Goal: Entertainment & Leisure: Consume media (video, audio)

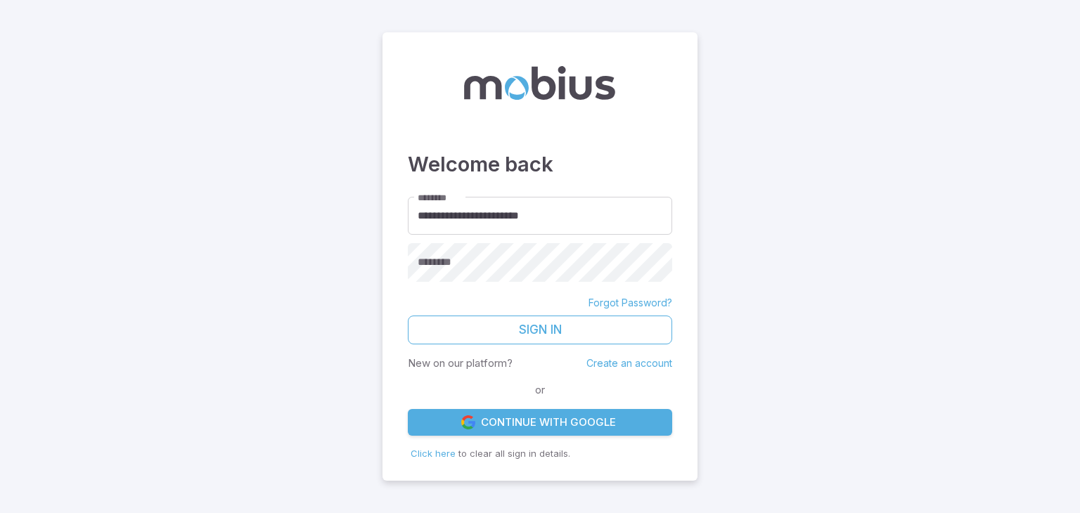
click at [512, 424] on link "Continue with Google" at bounding box center [540, 422] width 264 height 27
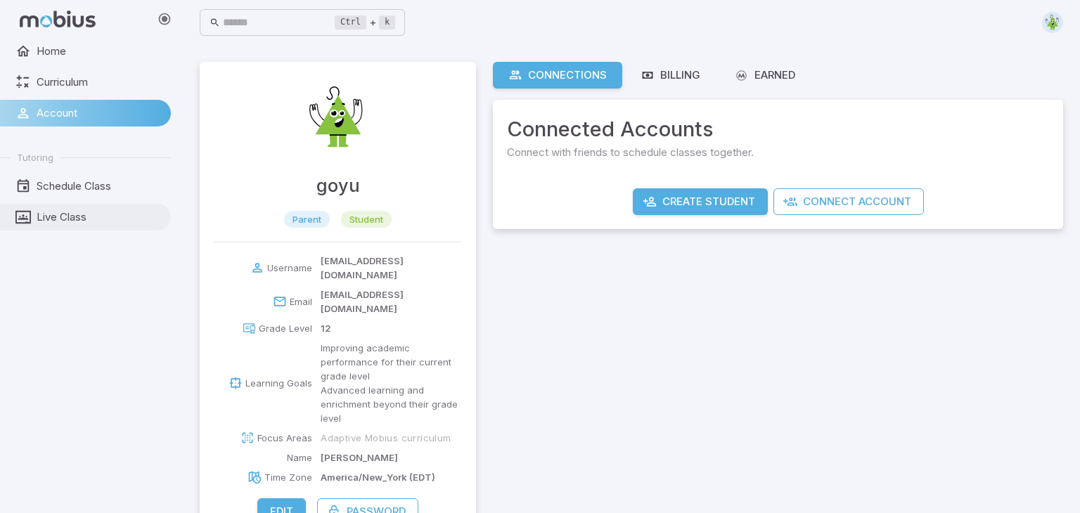
click at [21, 216] on icon at bounding box center [22, 217] width 15 height 15
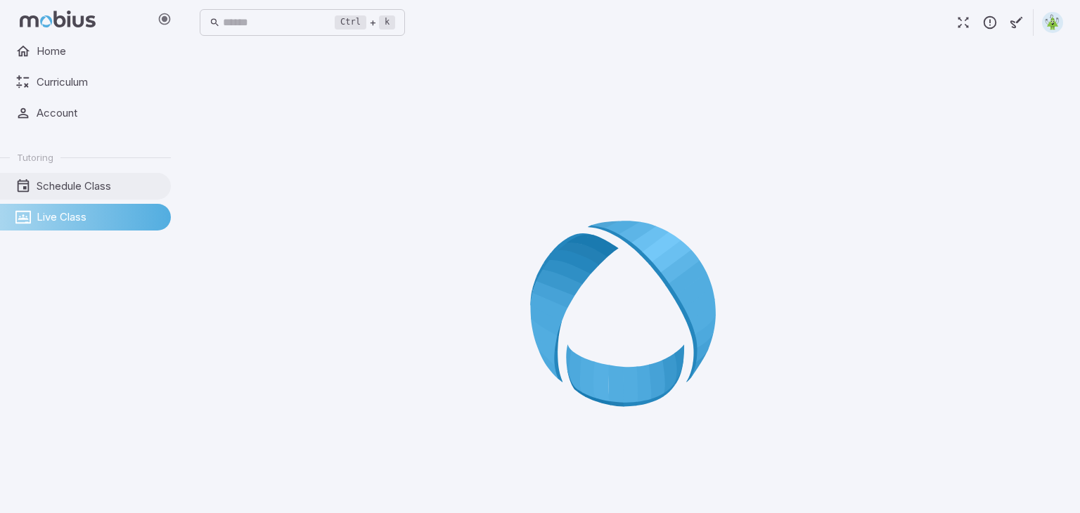
click at [101, 185] on span "Schedule Class" at bounding box center [99, 186] width 124 height 15
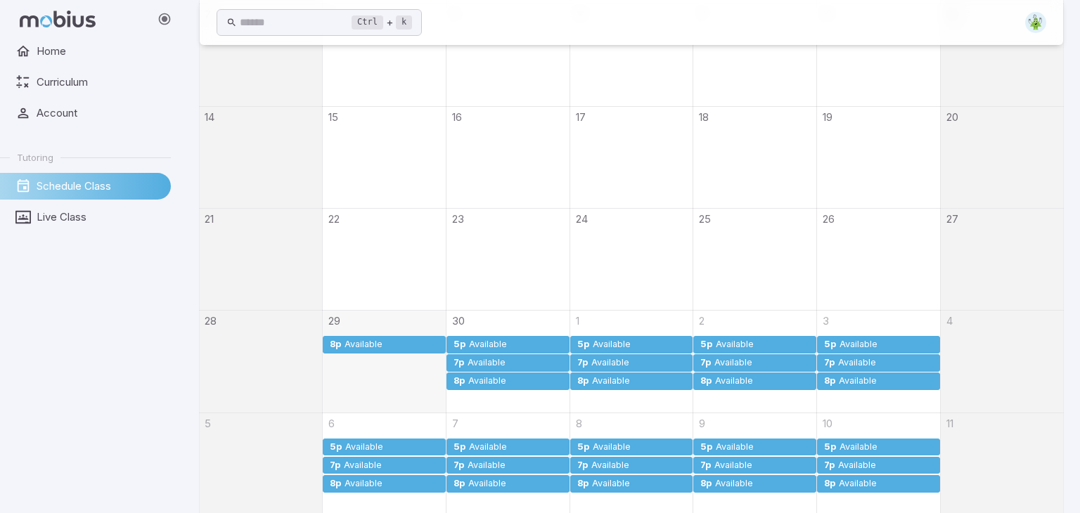
scroll to position [521, 0]
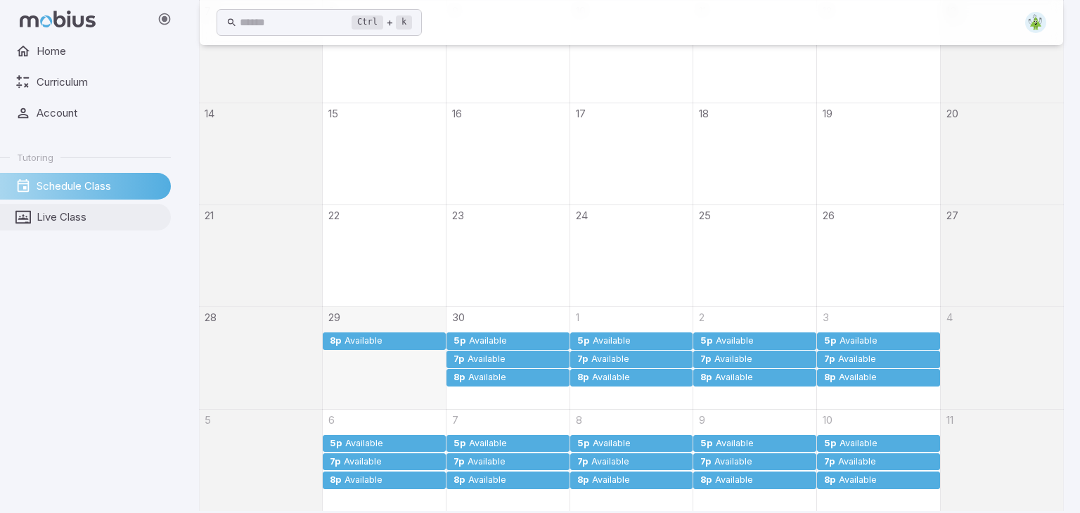
click at [69, 215] on span "Live Class" at bounding box center [99, 217] width 124 height 15
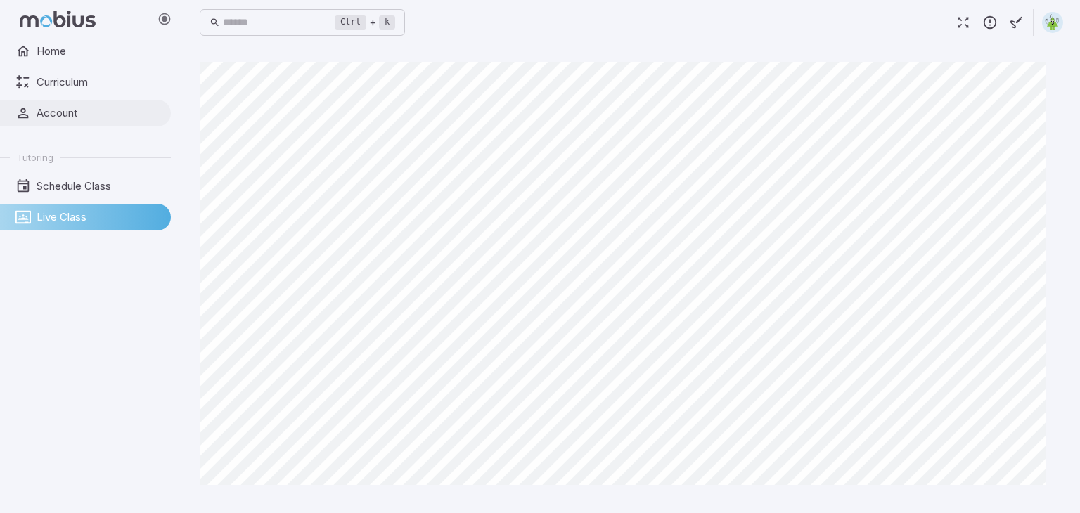
click at [32, 119] on link "Account" at bounding box center [85, 113] width 171 height 27
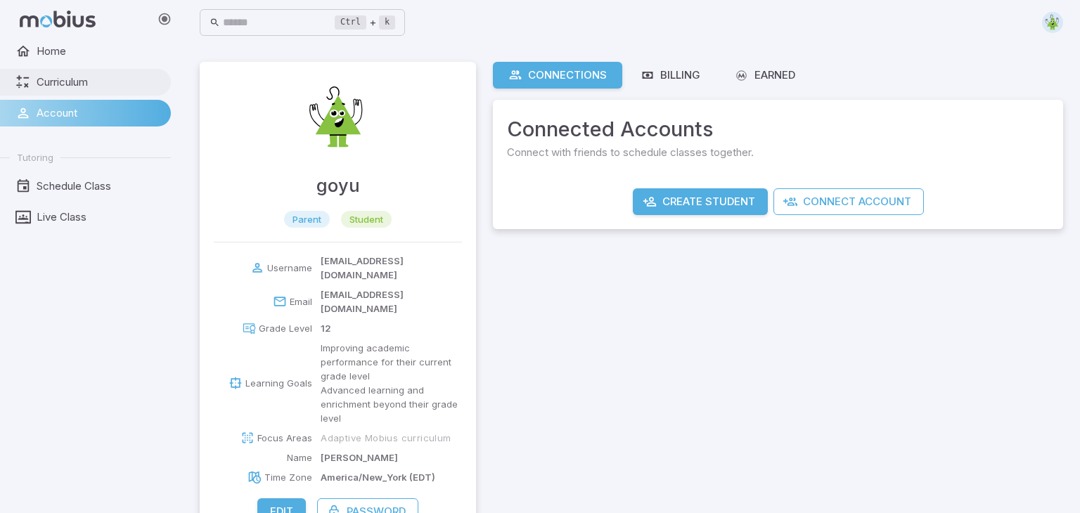
click at [37, 84] on span "Curriculum" at bounding box center [99, 82] width 124 height 15
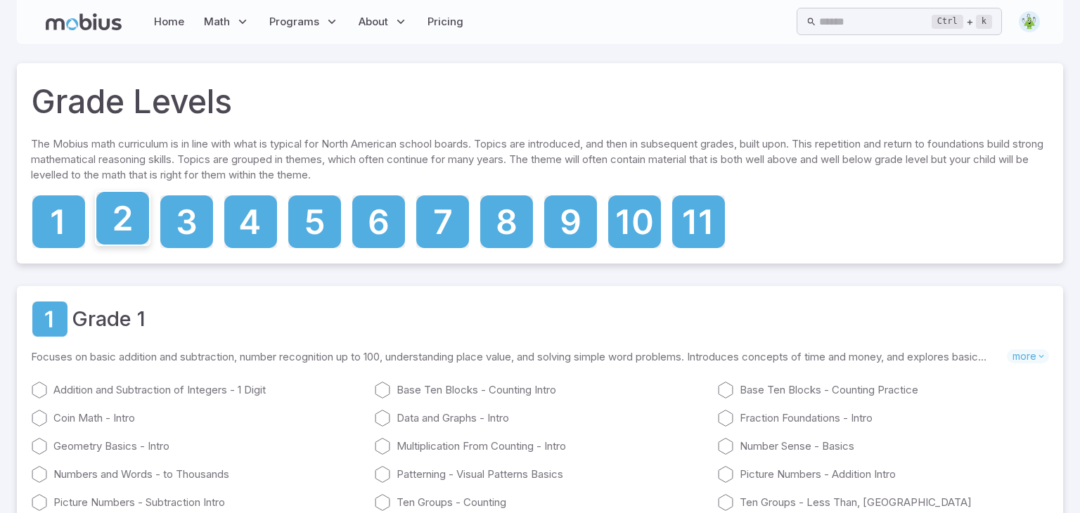
click at [134, 220] on icon at bounding box center [122, 218] width 53 height 53
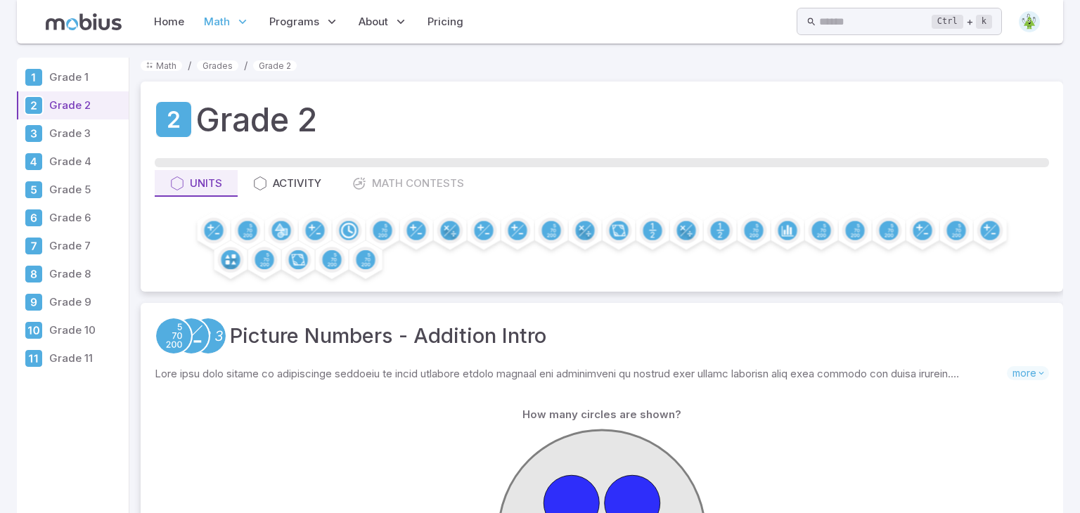
scroll to position [1, 0]
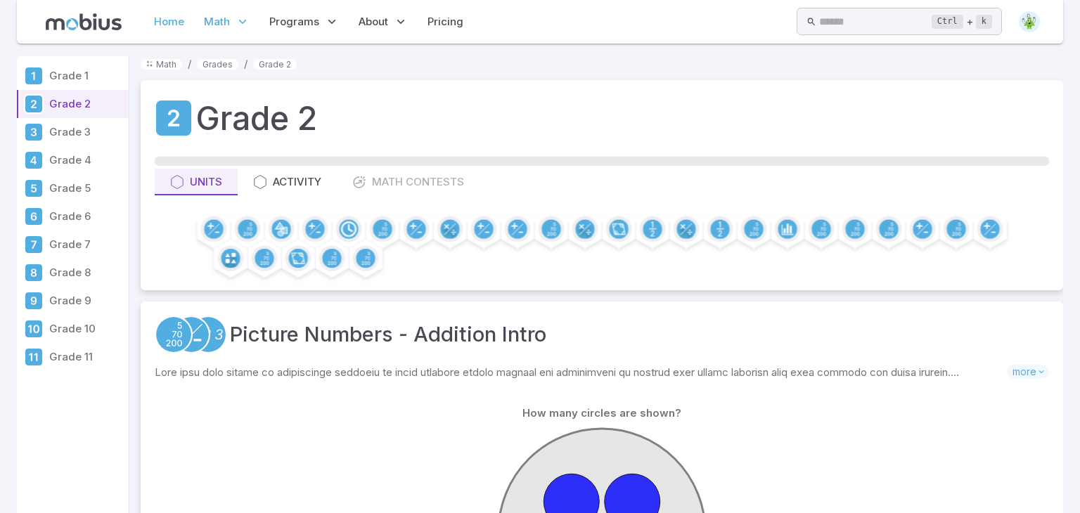
click at [169, 19] on link "Home" at bounding box center [169, 22] width 39 height 32
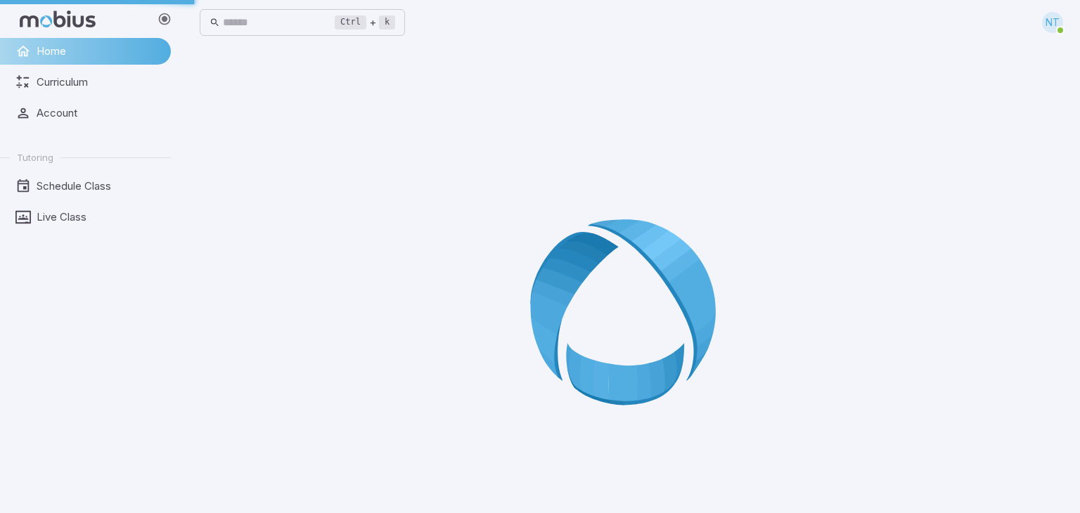
scroll to position [0, 0]
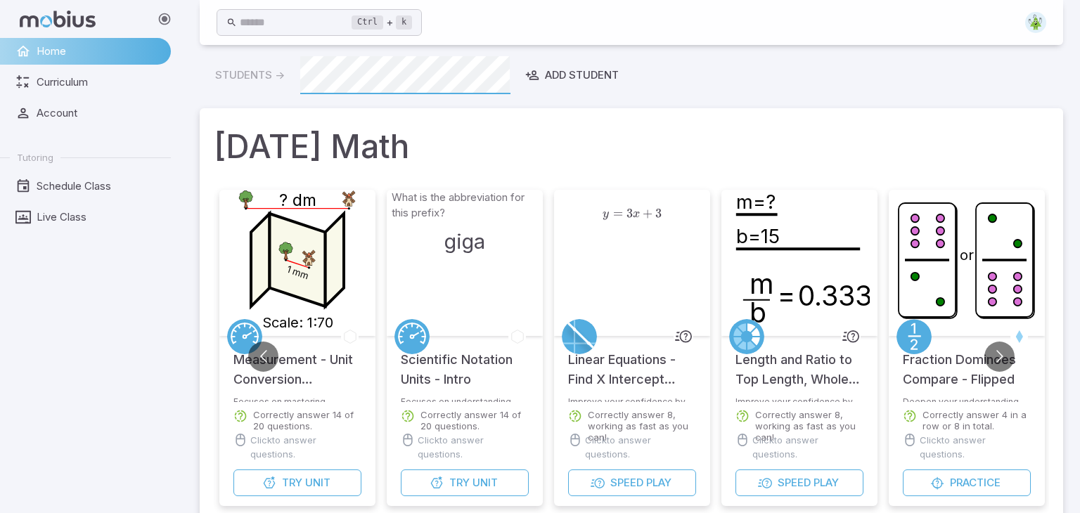
scroll to position [11, 0]
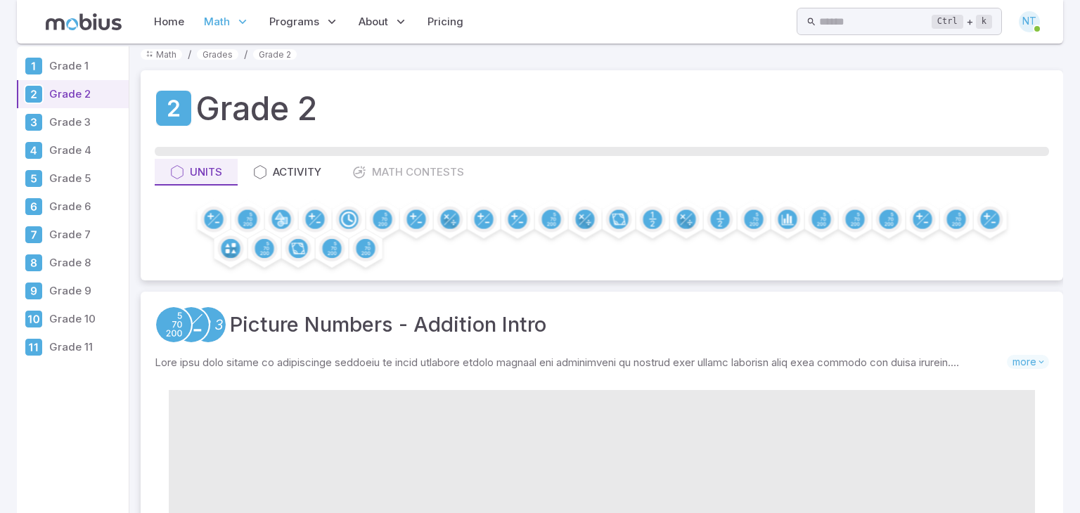
scroll to position [11, 0]
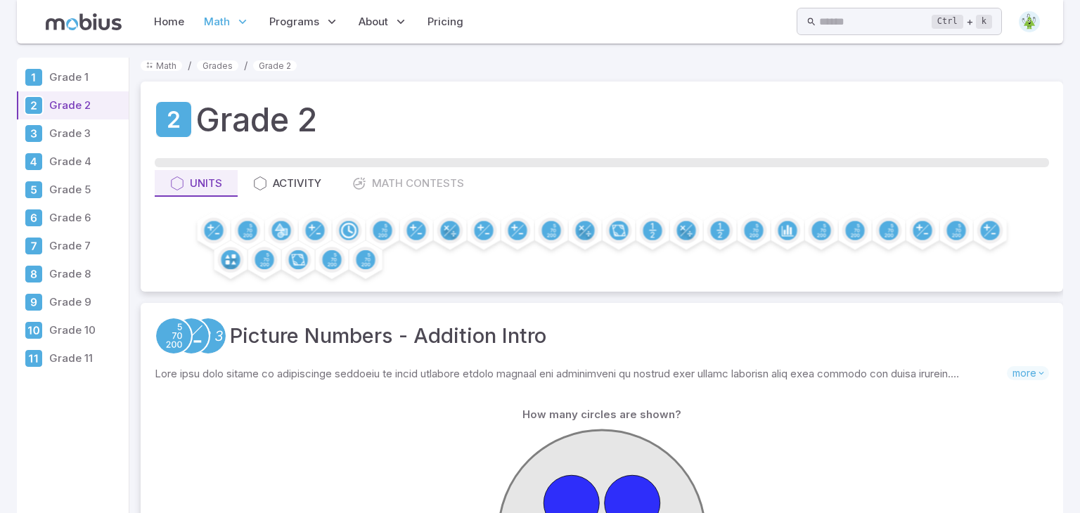
scroll to position [11, 0]
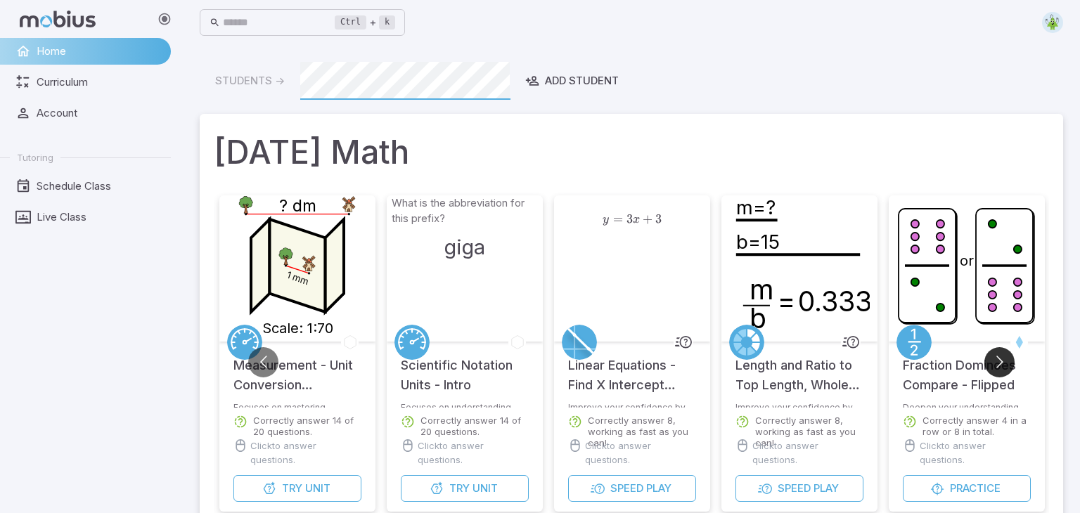
click at [1004, 365] on button "Go to next slide" at bounding box center [1000, 362] width 30 height 30
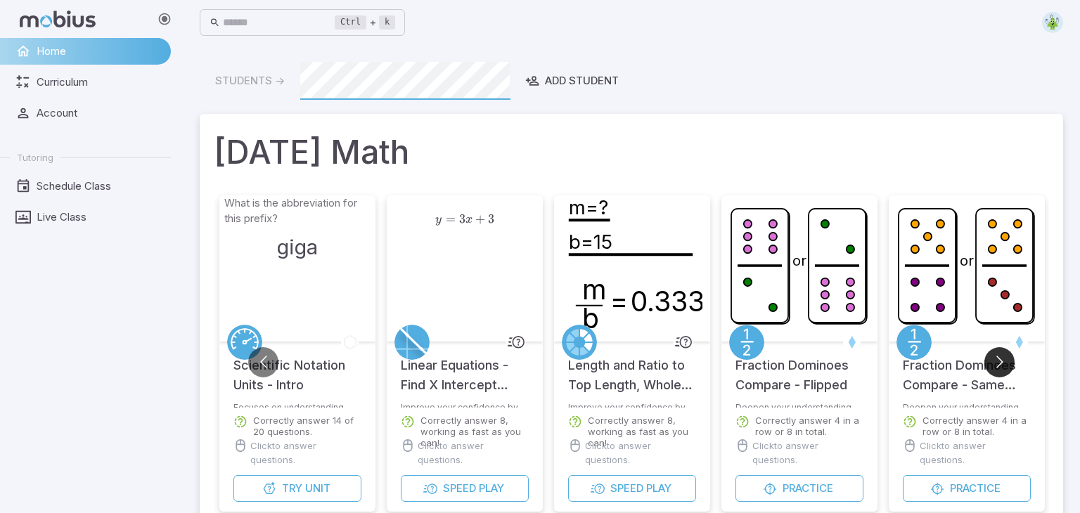
click at [1004, 365] on button "Go to next slide" at bounding box center [1000, 362] width 30 height 30
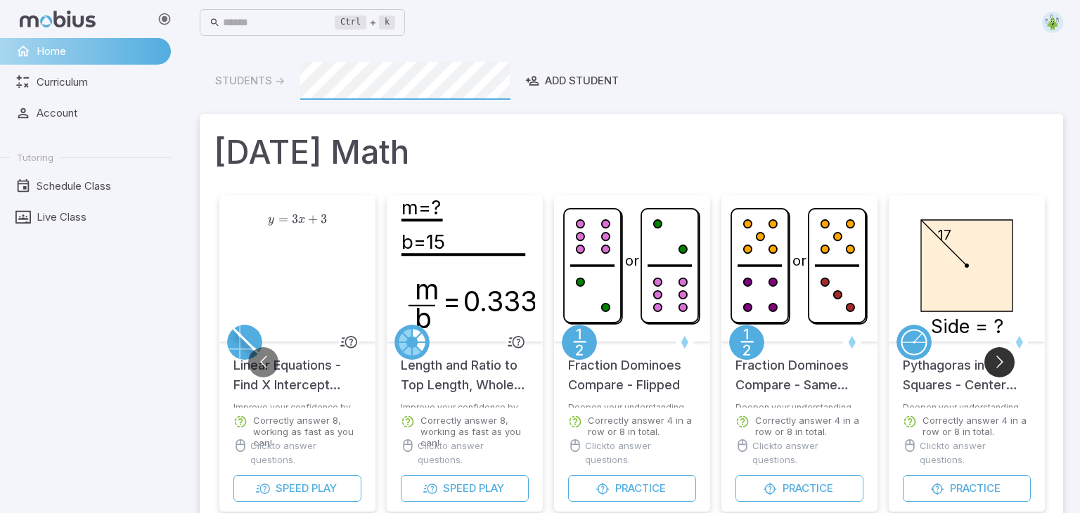
click at [1004, 365] on button "Go to next slide" at bounding box center [1000, 362] width 30 height 30
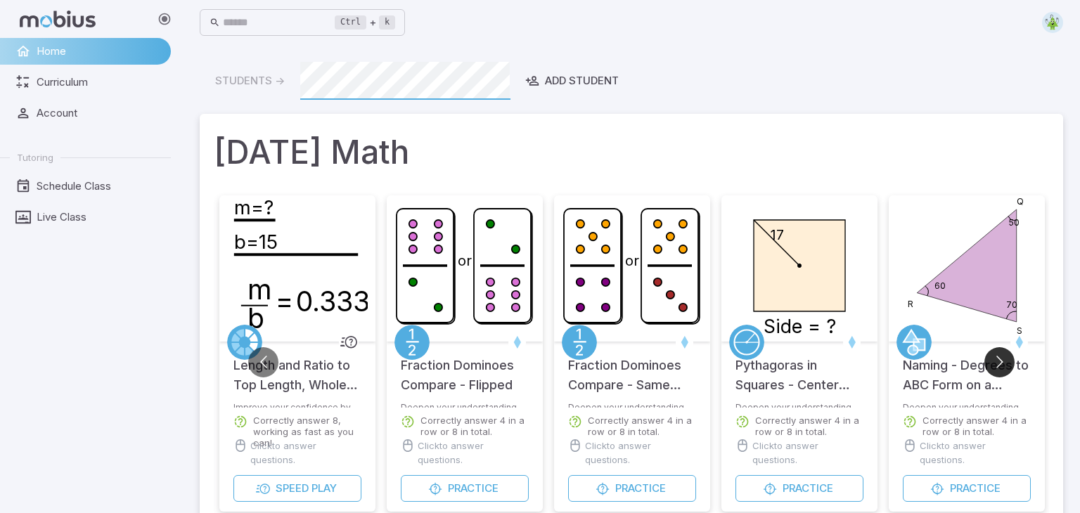
click at [1004, 365] on button "Go to next slide" at bounding box center [1000, 362] width 30 height 30
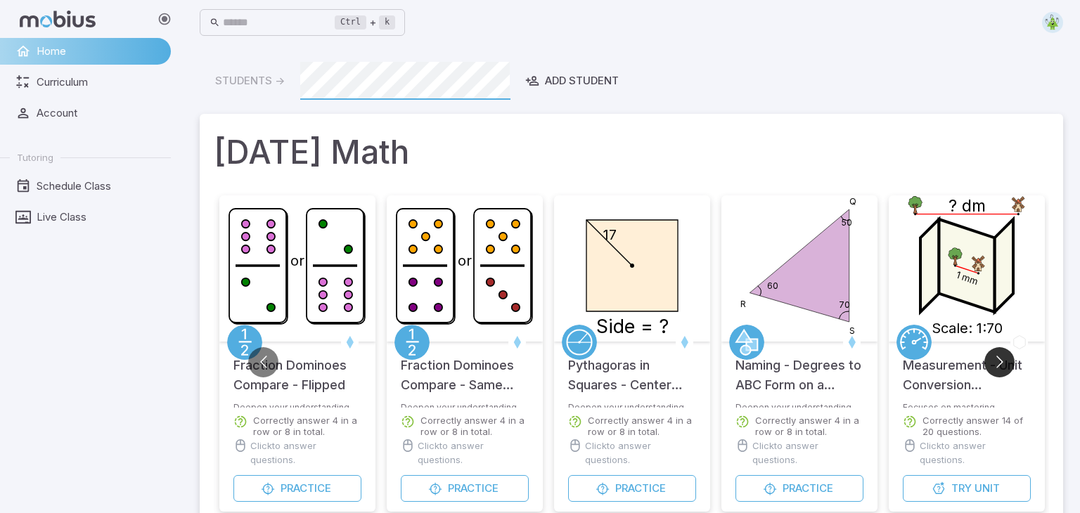
click at [1004, 365] on button "Go to next slide" at bounding box center [1000, 362] width 30 height 30
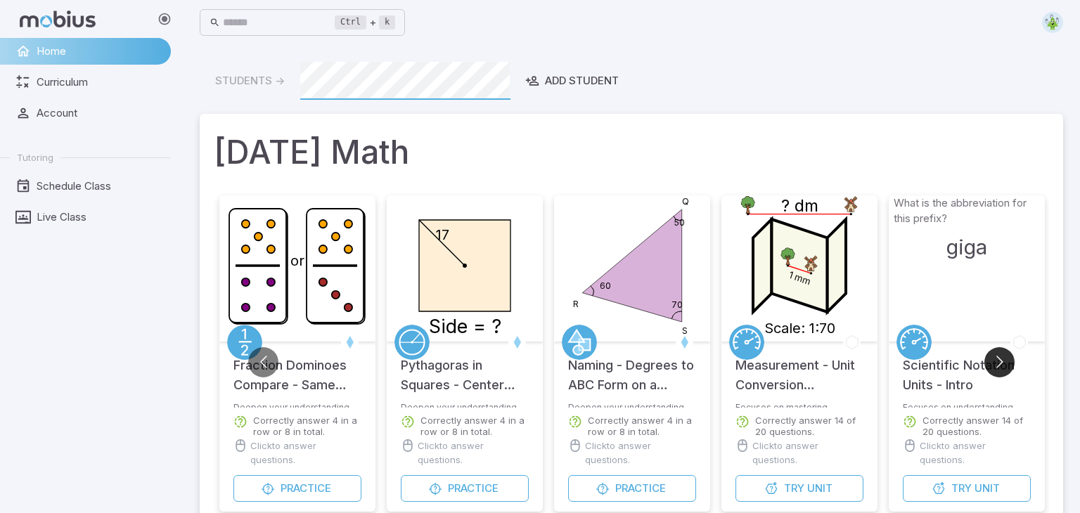
click at [1004, 365] on button "Go to next slide" at bounding box center [1000, 362] width 30 height 30
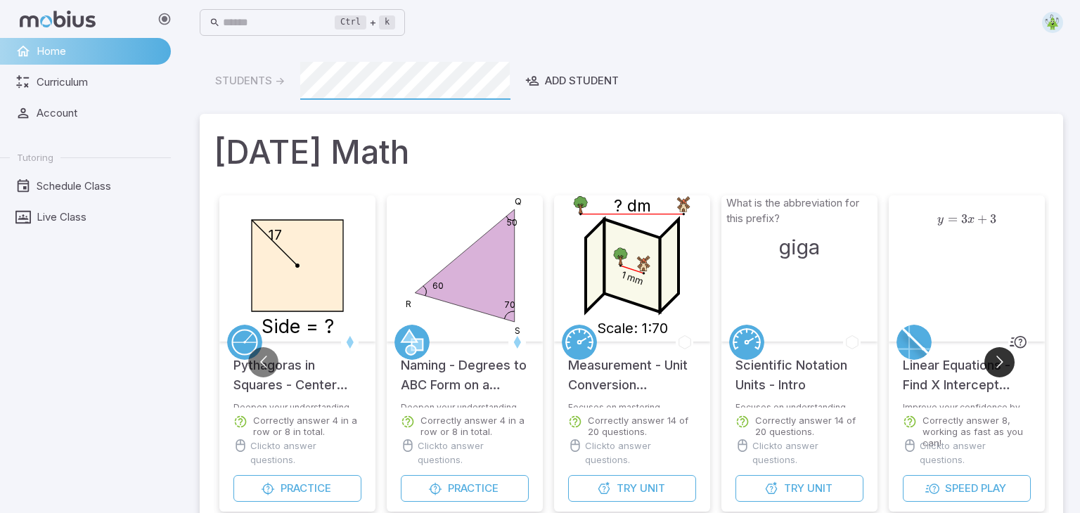
click at [1004, 365] on button "Go to next slide" at bounding box center [1000, 362] width 30 height 30
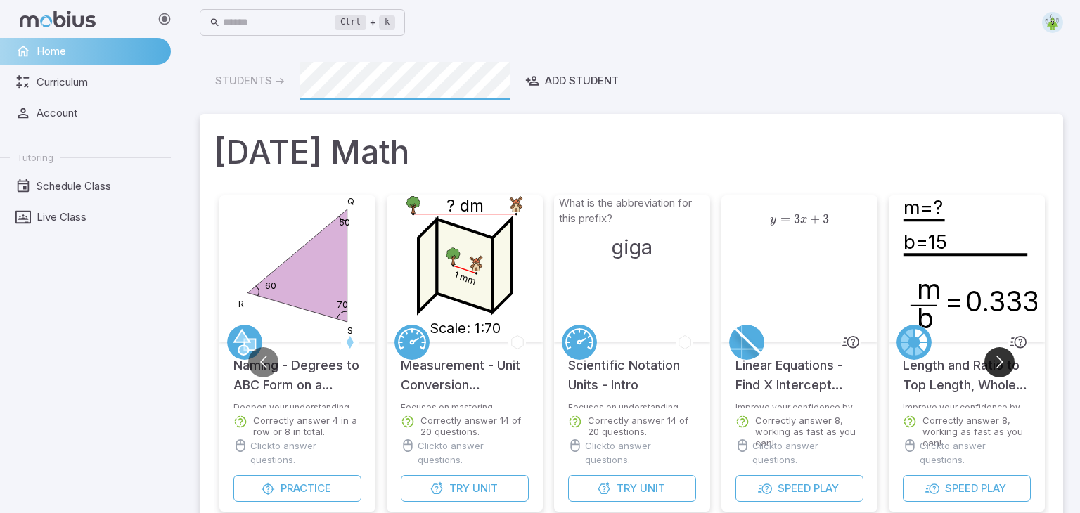
click at [1004, 365] on button "Go to next slide" at bounding box center [1000, 362] width 30 height 30
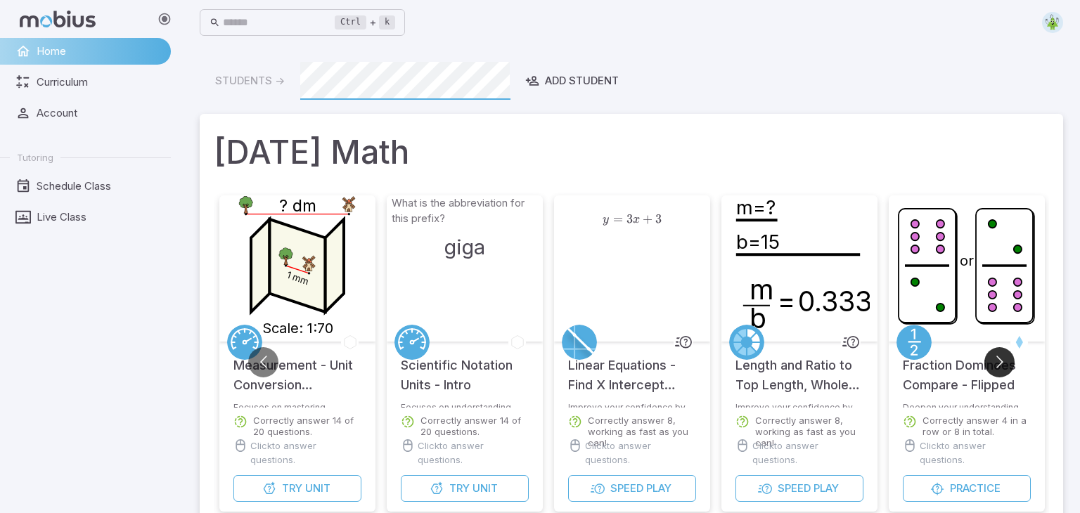
click at [1004, 365] on button "Go to next slide" at bounding box center [1000, 362] width 30 height 30
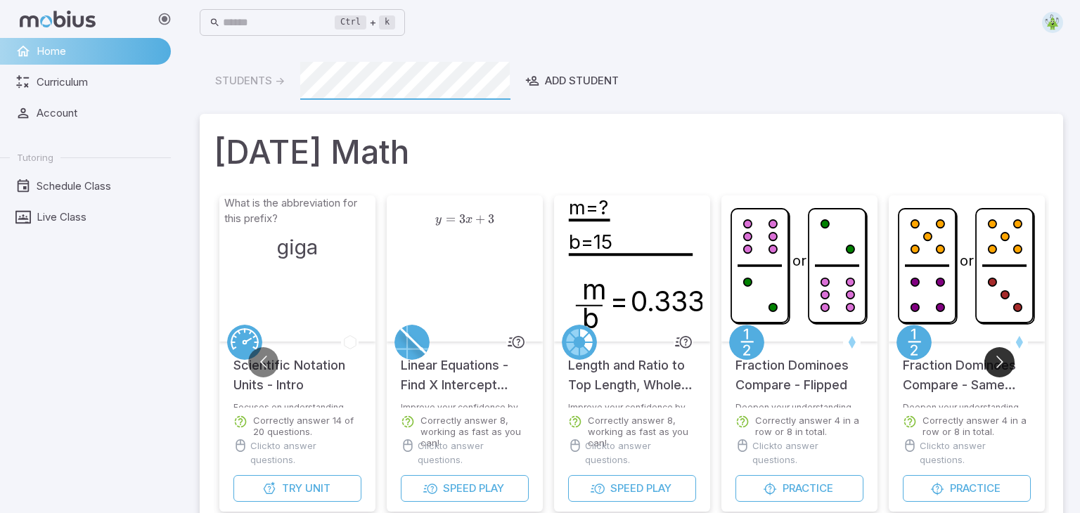
click at [1004, 365] on button "Go to next slide" at bounding box center [1000, 362] width 30 height 30
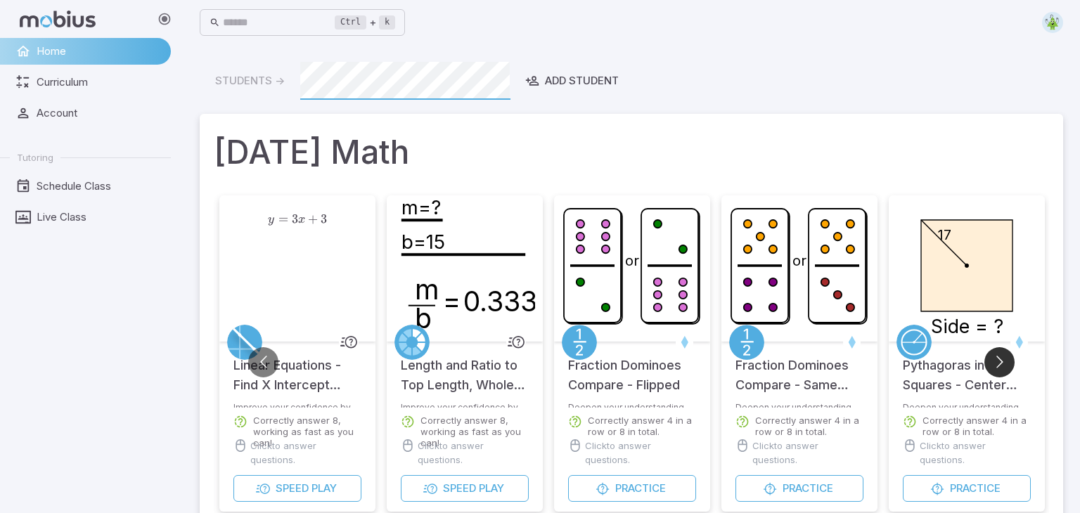
click at [1004, 365] on button "Go to next slide" at bounding box center [1000, 362] width 30 height 30
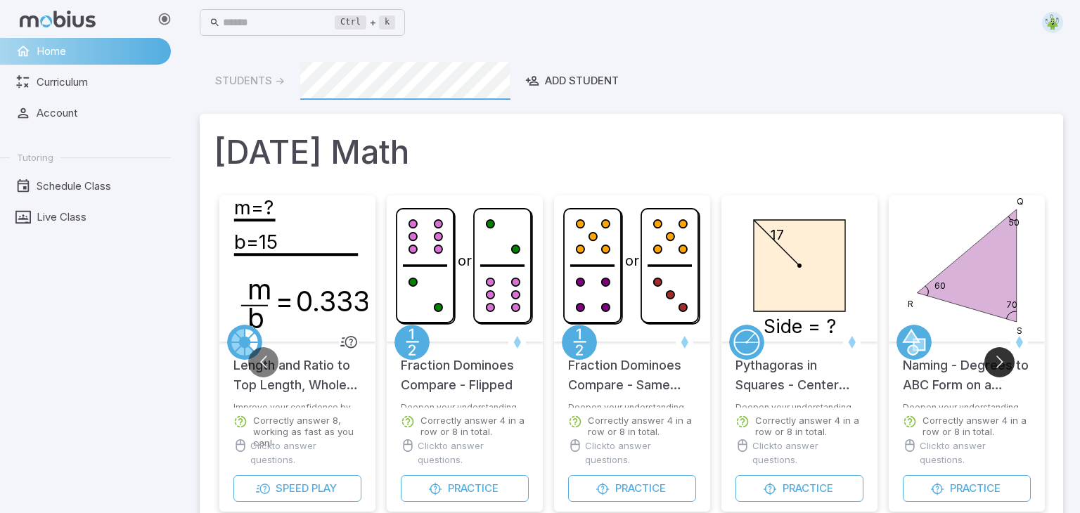
click at [1004, 365] on button "Go to next slide" at bounding box center [1000, 362] width 30 height 30
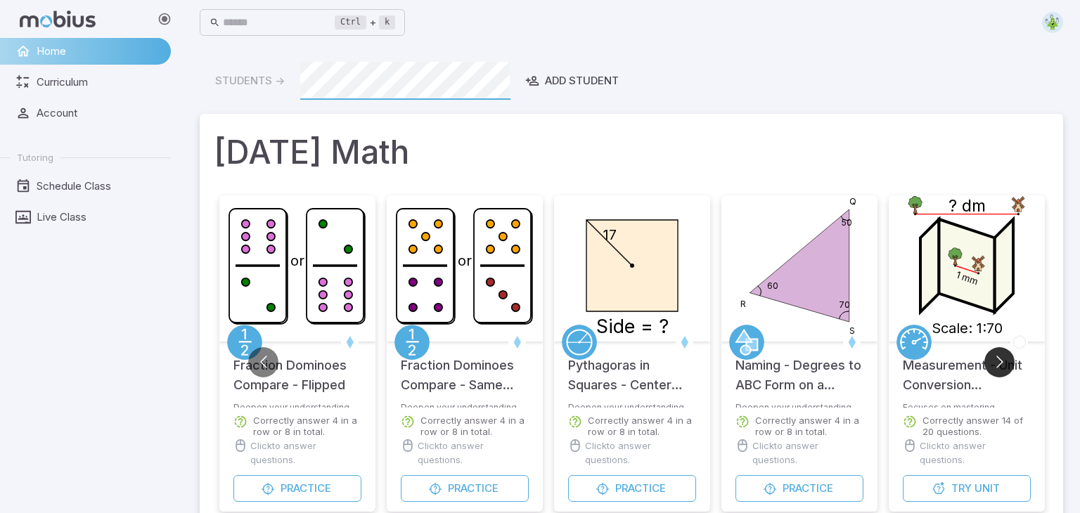
click at [1004, 365] on button "Go to next slide" at bounding box center [1000, 362] width 30 height 30
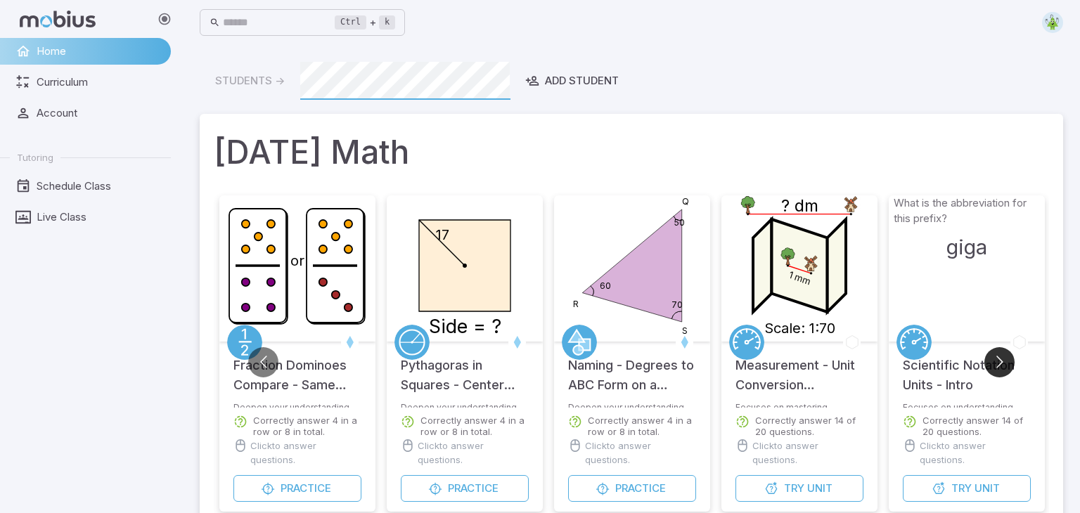
click at [1004, 365] on button "Go to next slide" at bounding box center [1000, 362] width 30 height 30
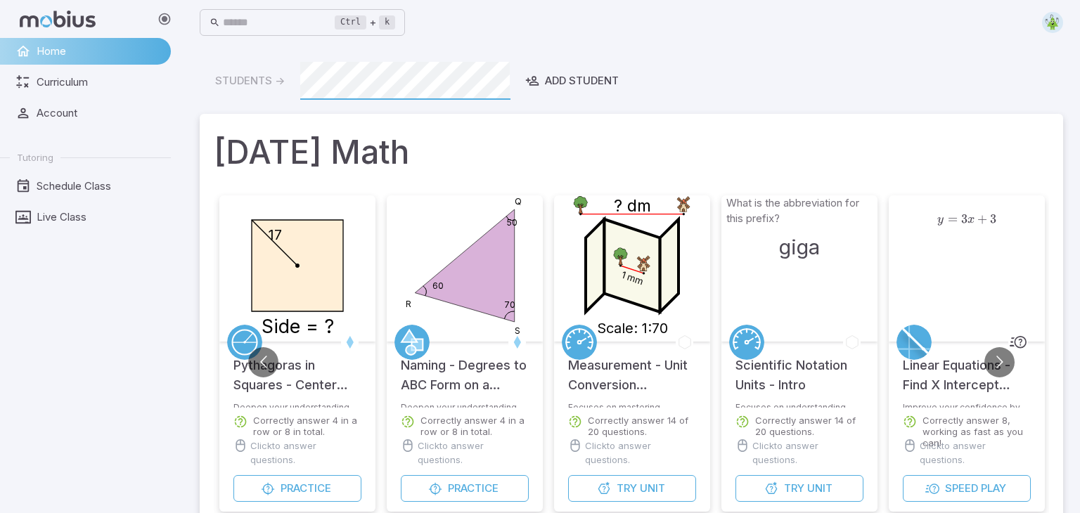
click at [654, 327] on text "Scale: 1:70" at bounding box center [632, 328] width 71 height 17
click at [646, 267] on image at bounding box center [643, 264] width 18 height 18
click at [576, 341] on icon at bounding box center [579, 342] width 35 height 35
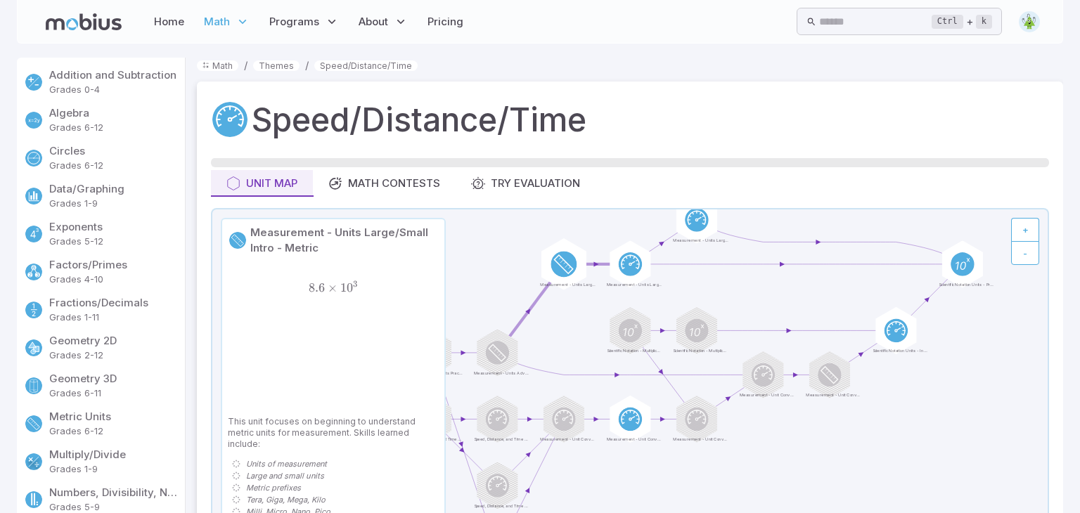
click at [574, 267] on circle at bounding box center [564, 265] width 26 height 26
click at [556, 275] on icon at bounding box center [564, 265] width 26 height 26
click at [559, 266] on circle at bounding box center [564, 265] width 26 height 26
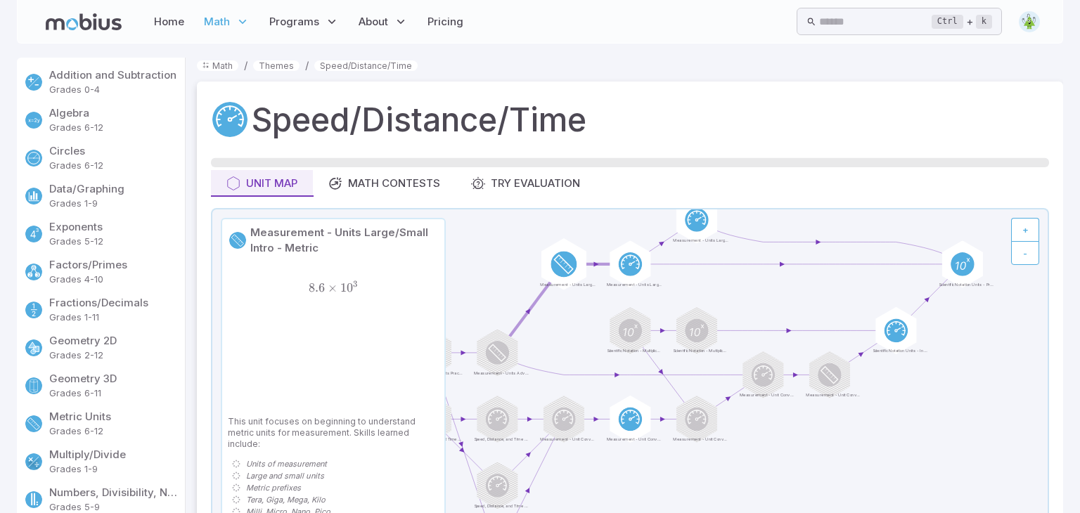
click at [559, 266] on circle at bounding box center [564, 265] width 26 height 26
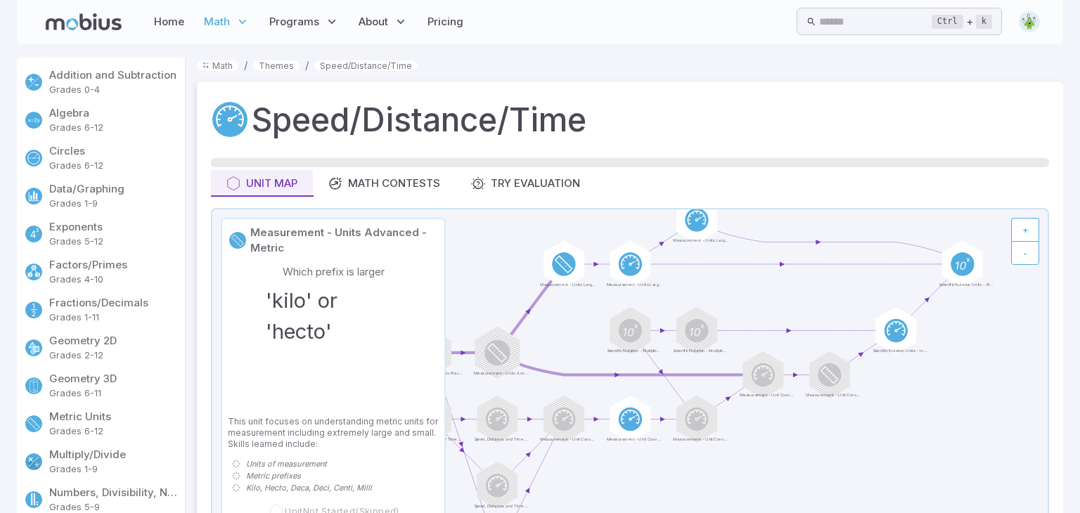
click at [497, 355] on circle at bounding box center [498, 353] width 26 height 26
click at [632, 266] on icon at bounding box center [630, 265] width 26 height 26
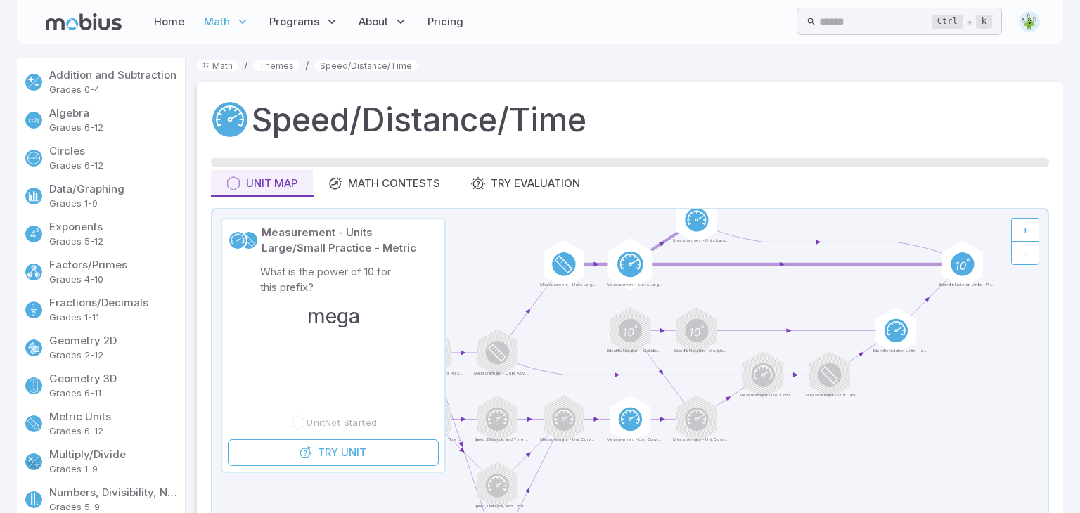
click at [632, 266] on icon at bounding box center [630, 265] width 26 height 26
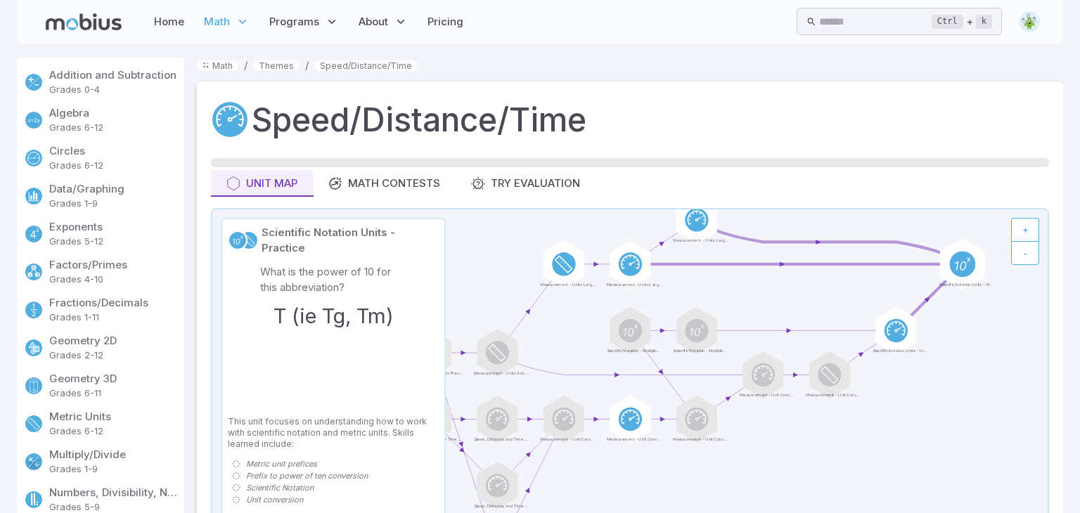
click at [970, 280] on div at bounding box center [963, 264] width 52 height 52
click at [968, 271] on circle at bounding box center [962, 265] width 26 height 26
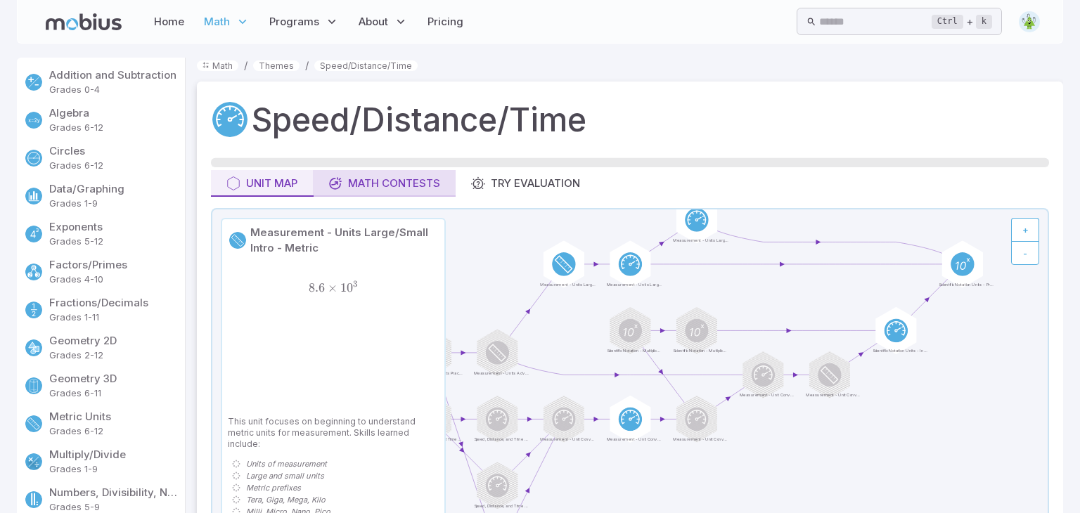
click at [352, 180] on div "Math Contests" at bounding box center [384, 183] width 112 height 15
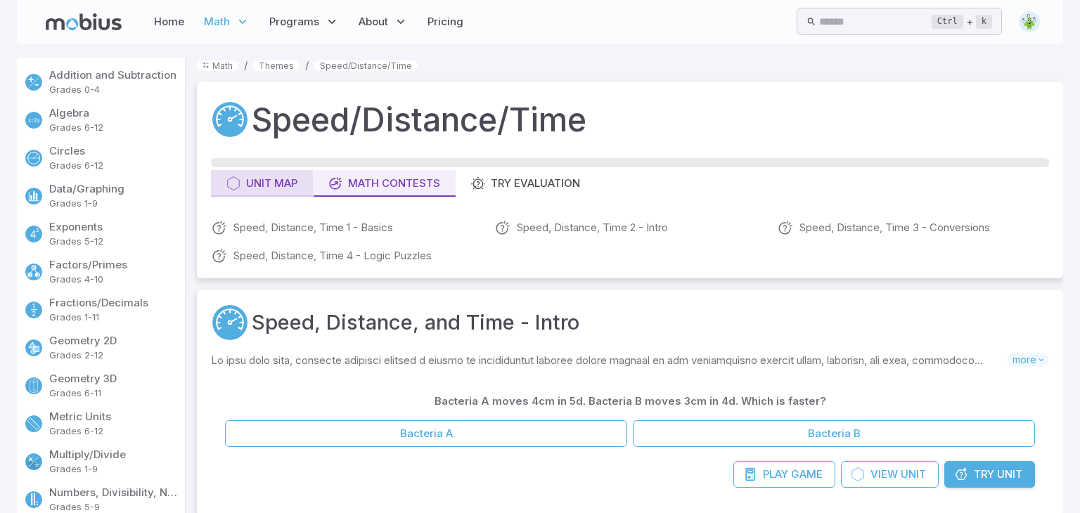
click at [278, 179] on div "Unit Map" at bounding box center [261, 183] width 71 height 15
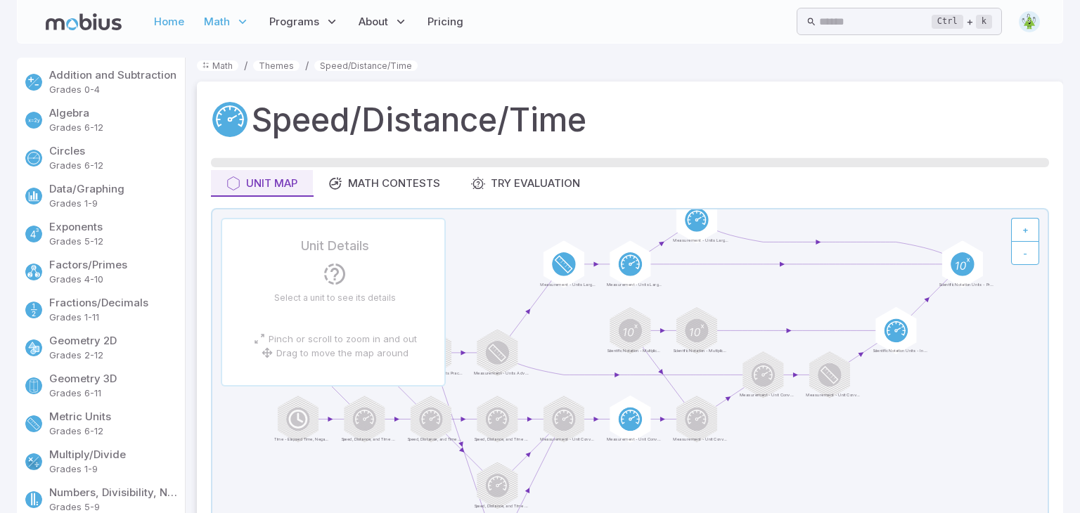
click at [153, 32] on link "Home" at bounding box center [169, 22] width 39 height 32
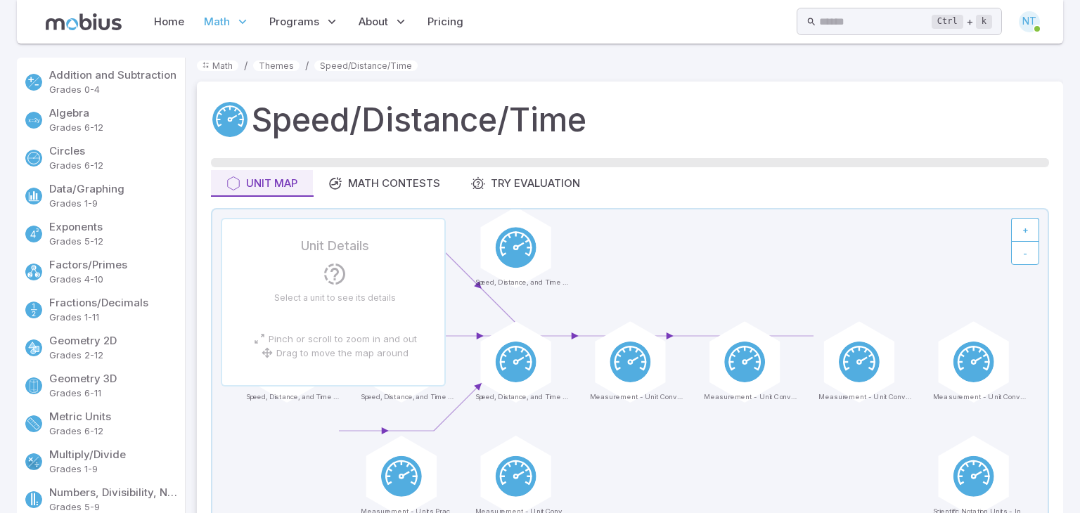
scroll to position [6, 0]
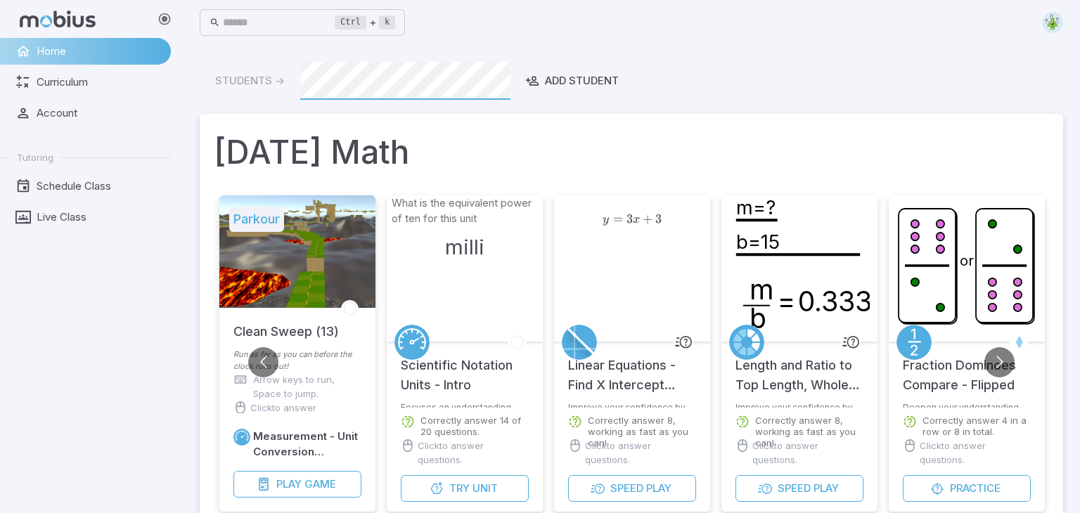
click at [264, 219] on h5 "Parkour" at bounding box center [256, 219] width 55 height 25
click at [325, 283] on div at bounding box center [297, 252] width 156 height 113
click at [301, 297] on div at bounding box center [297, 252] width 156 height 113
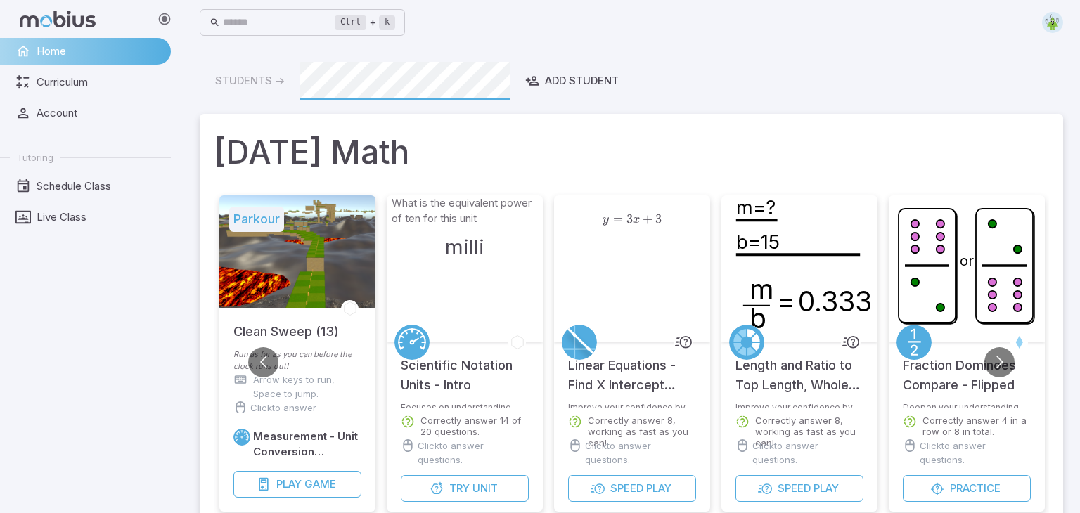
click at [301, 297] on div at bounding box center [297, 252] width 156 height 113
click at [305, 213] on div at bounding box center [297, 252] width 156 height 113
click at [259, 222] on h5 "Parkour" at bounding box center [256, 219] width 55 height 25
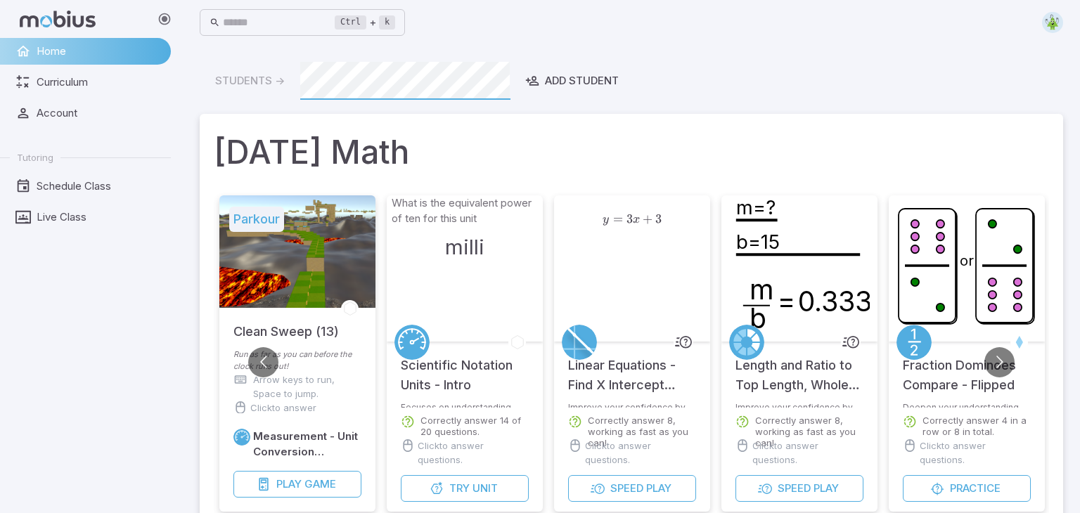
click at [328, 286] on div at bounding box center [297, 252] width 156 height 113
click at [314, 321] on h5 "Clean Sweep (13)" at bounding box center [285, 325] width 105 height 34
click at [311, 274] on div at bounding box center [297, 252] width 156 height 113
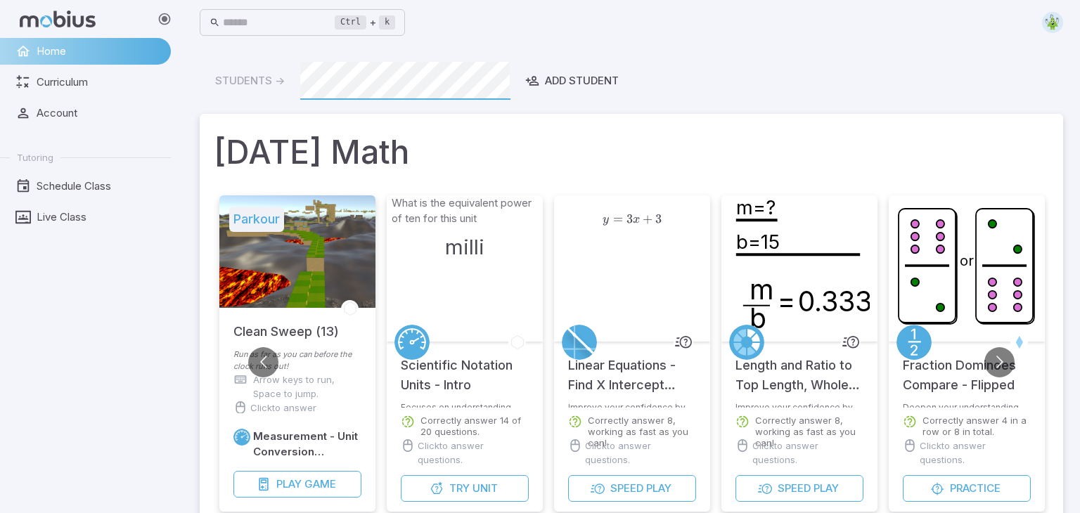
click at [311, 274] on div at bounding box center [297, 252] width 156 height 113
click at [269, 225] on h5 "Parkour" at bounding box center [256, 219] width 55 height 25
click at [311, 332] on h5 "Clean Sweep (13)" at bounding box center [285, 325] width 105 height 34
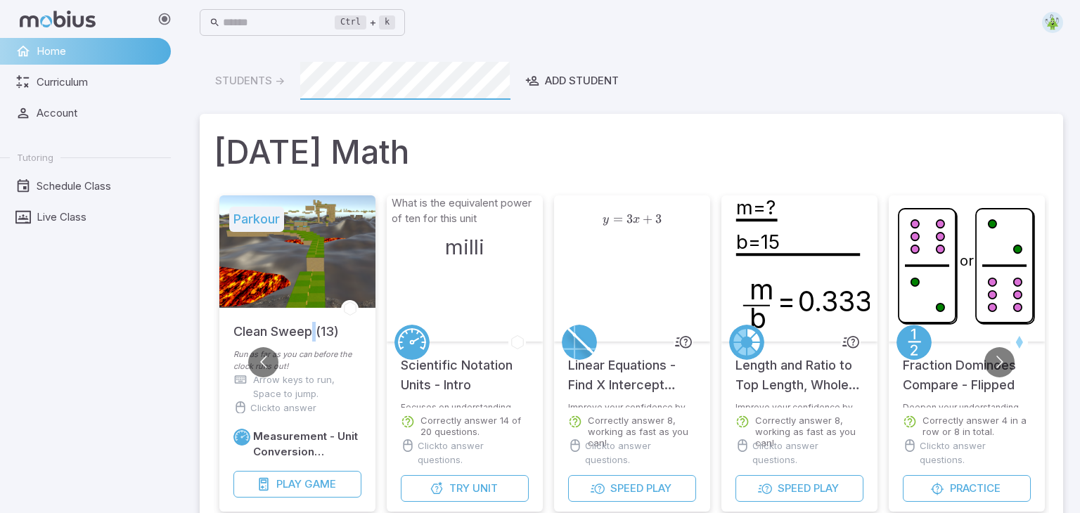
click at [308, 304] on div at bounding box center [297, 252] width 156 height 113
click at [307, 281] on div at bounding box center [297, 252] width 156 height 113
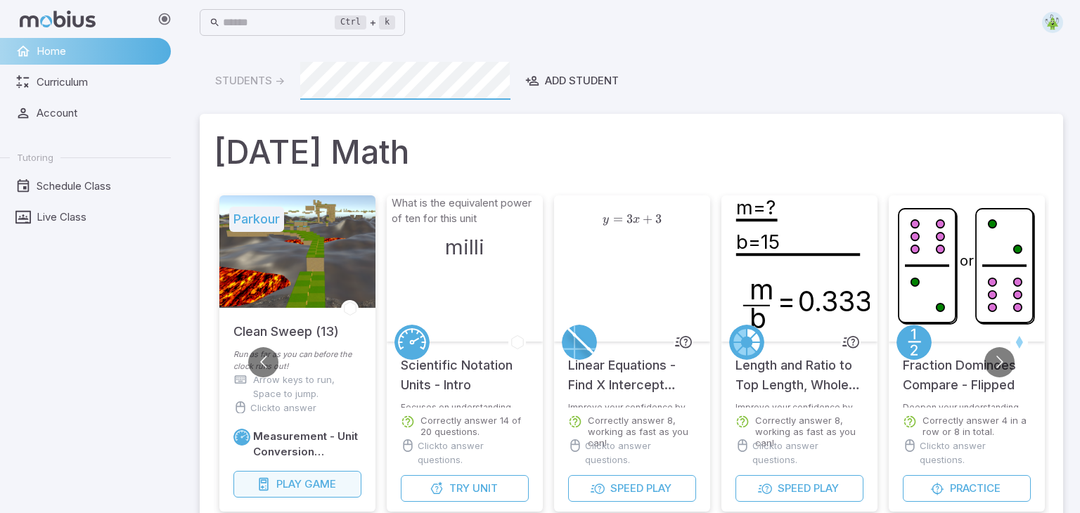
click at [309, 487] on span "Game" at bounding box center [321, 484] width 32 height 15
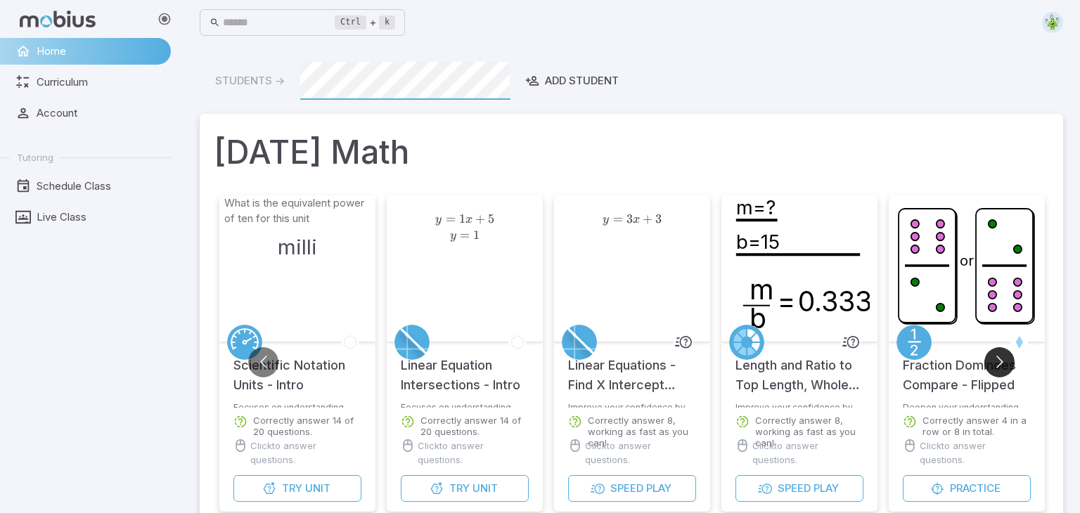
click at [998, 364] on button "Go to next slide" at bounding box center [1000, 362] width 30 height 30
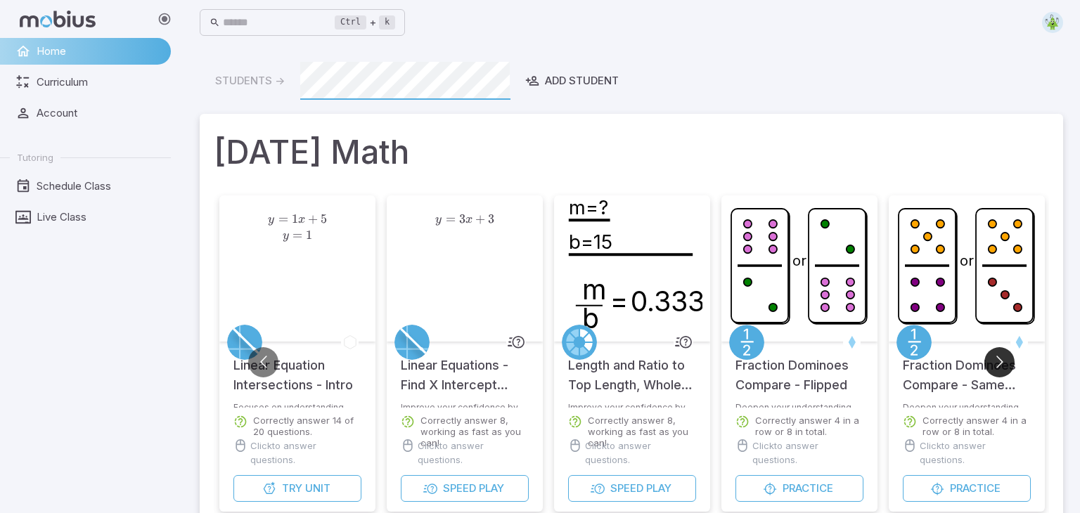
click at [998, 364] on button "Go to next slide" at bounding box center [1000, 362] width 30 height 30
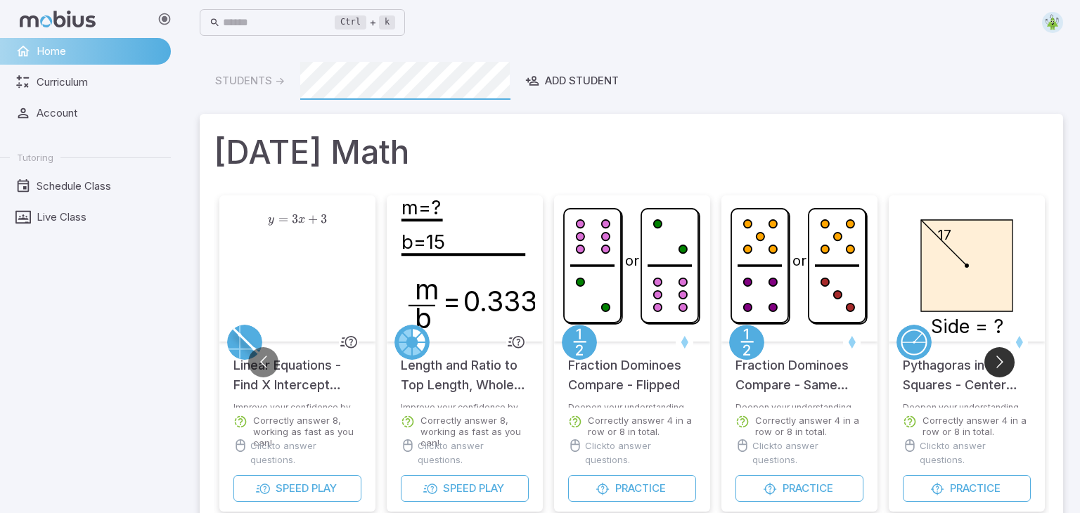
click at [998, 364] on button "Go to next slide" at bounding box center [1000, 362] width 30 height 30
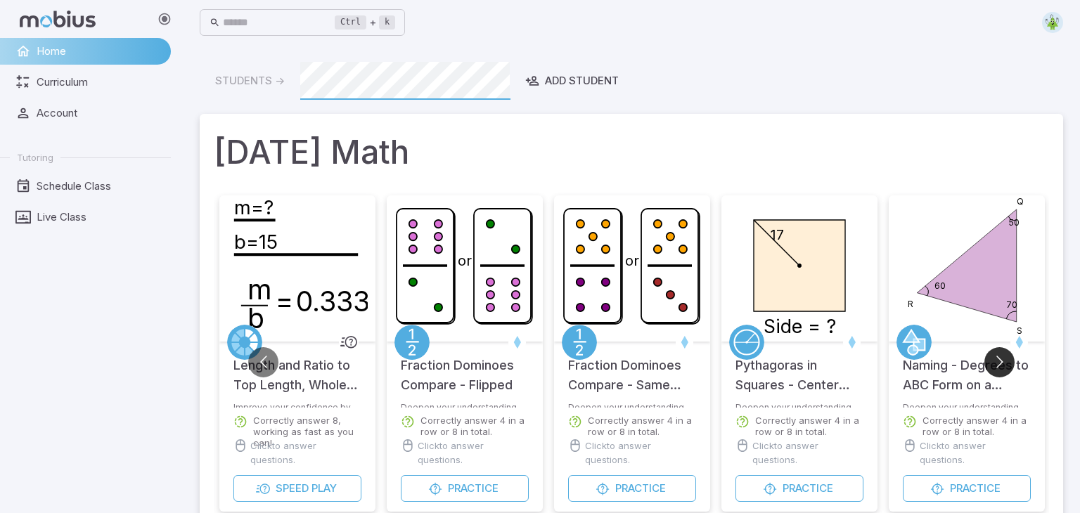
click at [998, 364] on button "Go to next slide" at bounding box center [1000, 362] width 30 height 30
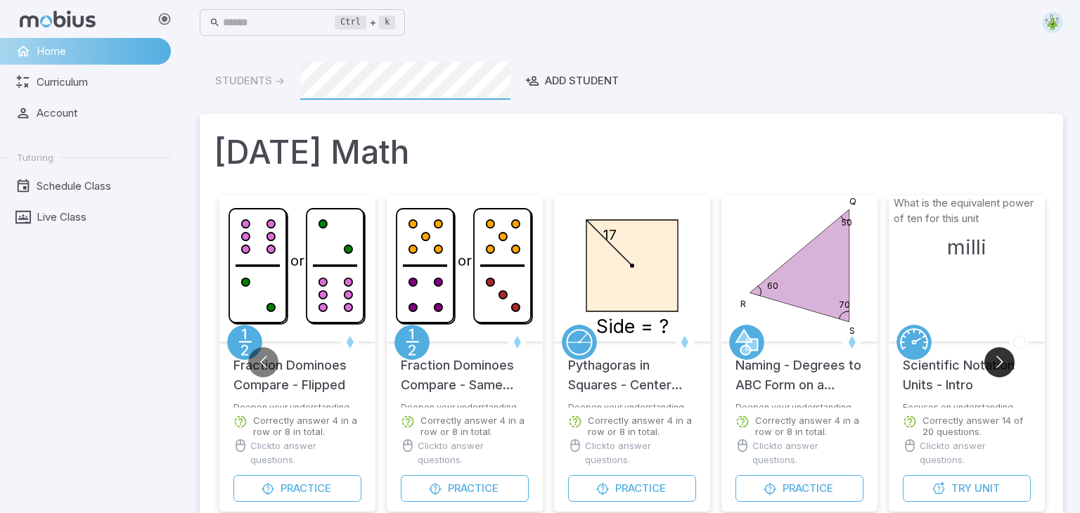
click at [998, 364] on button "Go to next slide" at bounding box center [1000, 362] width 30 height 30
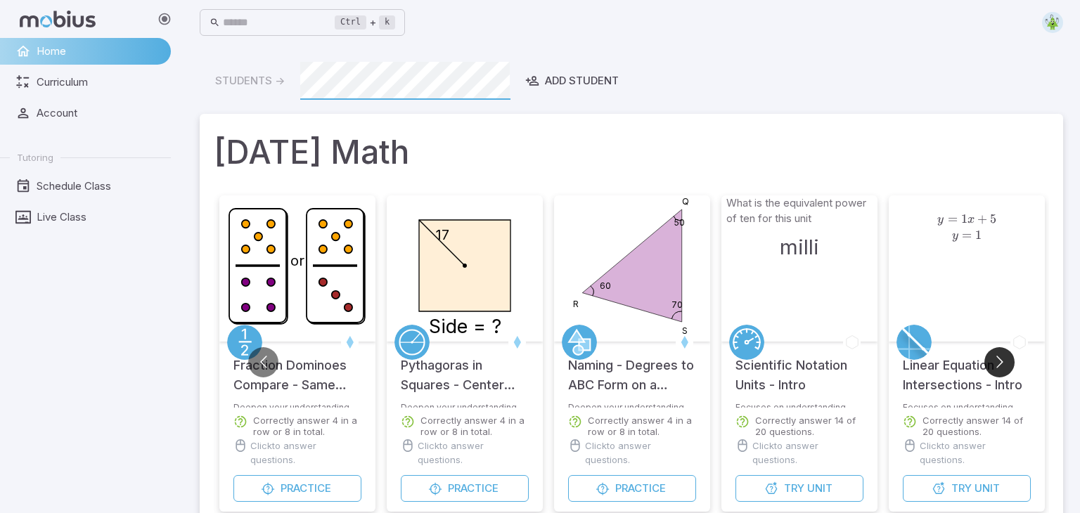
click at [998, 364] on button "Go to next slide" at bounding box center [1000, 362] width 30 height 30
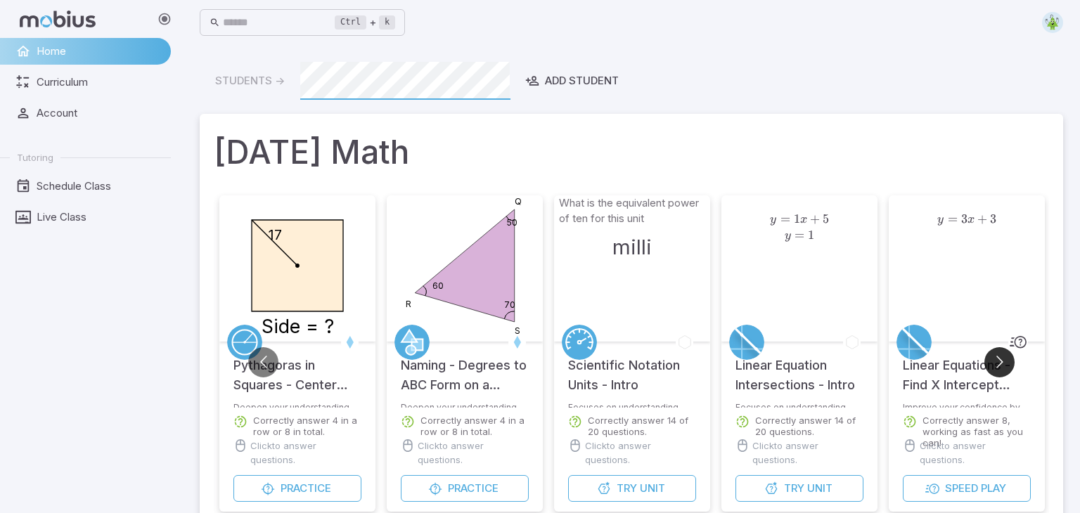
click at [1000, 354] on button "Go to next slide" at bounding box center [1000, 362] width 30 height 30
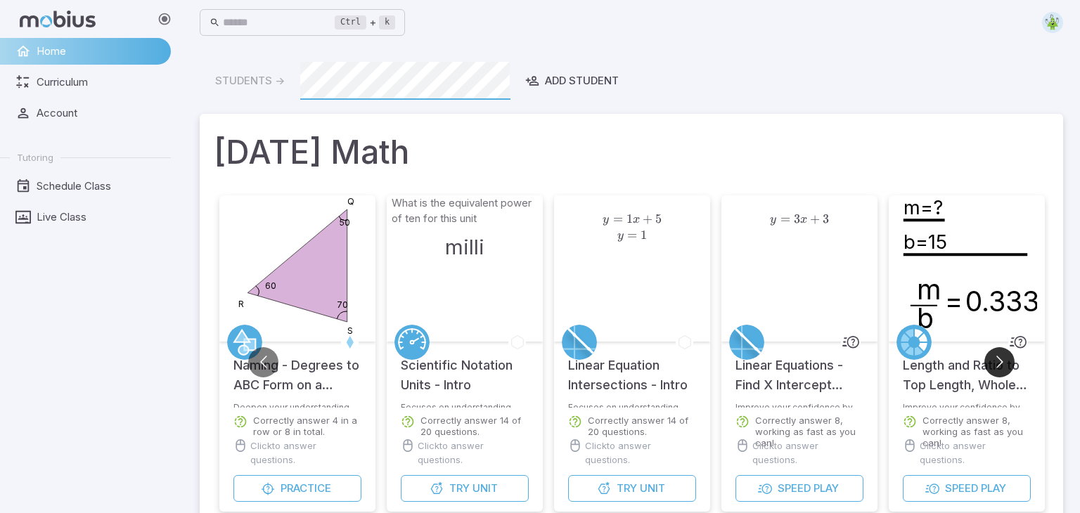
click at [1000, 354] on button "Go to next slide" at bounding box center [1000, 362] width 30 height 30
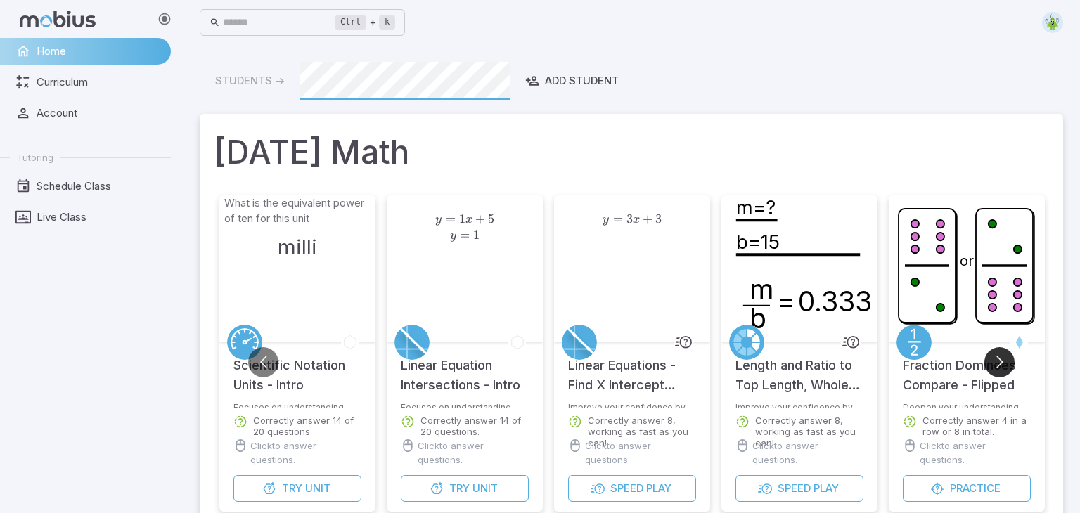
click at [1000, 354] on button "Go to next slide" at bounding box center [1000, 362] width 30 height 30
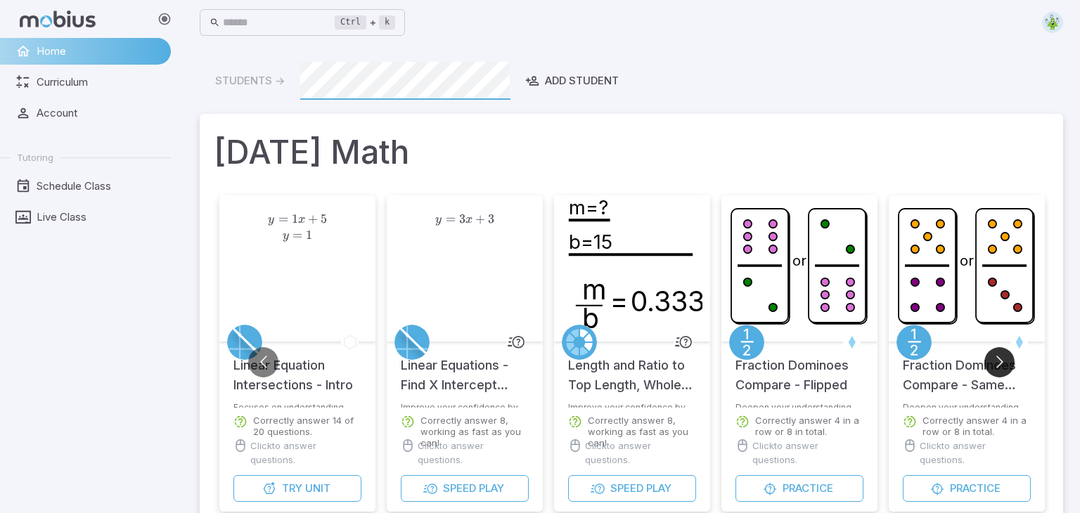
click at [1000, 354] on button "Go to next slide" at bounding box center [1000, 362] width 30 height 30
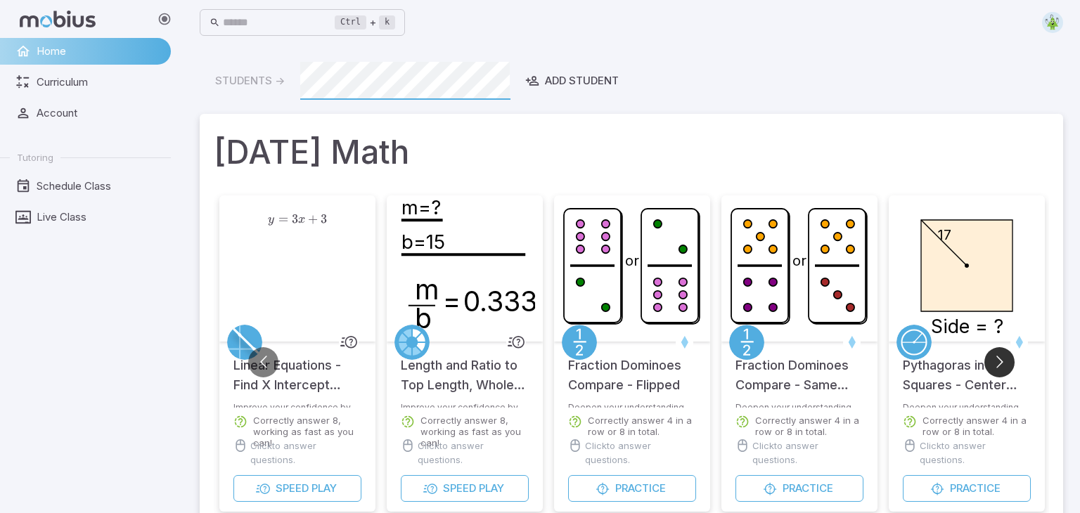
click at [1000, 354] on button "Go to next slide" at bounding box center [1000, 362] width 30 height 30
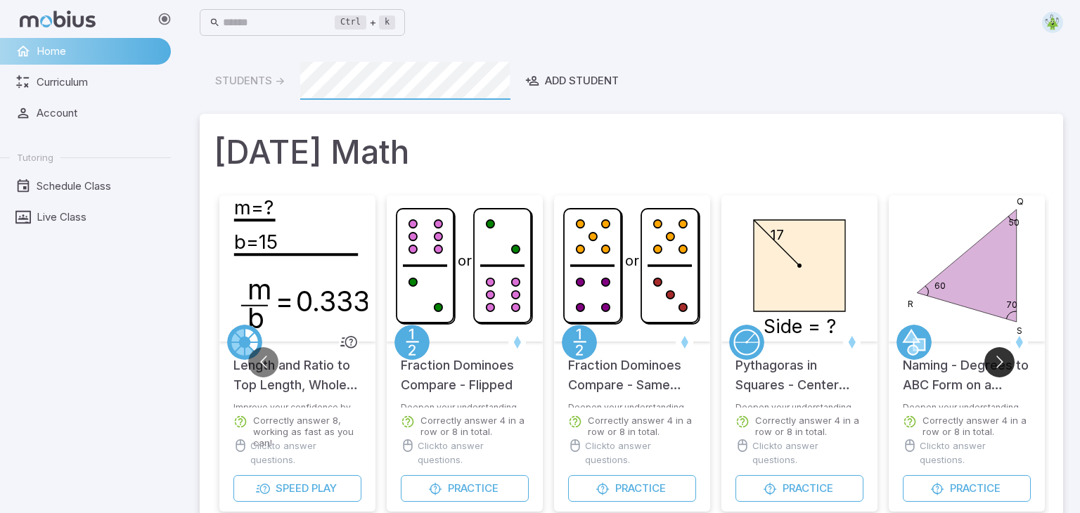
click at [1000, 354] on button "Go to next slide" at bounding box center [1000, 362] width 30 height 30
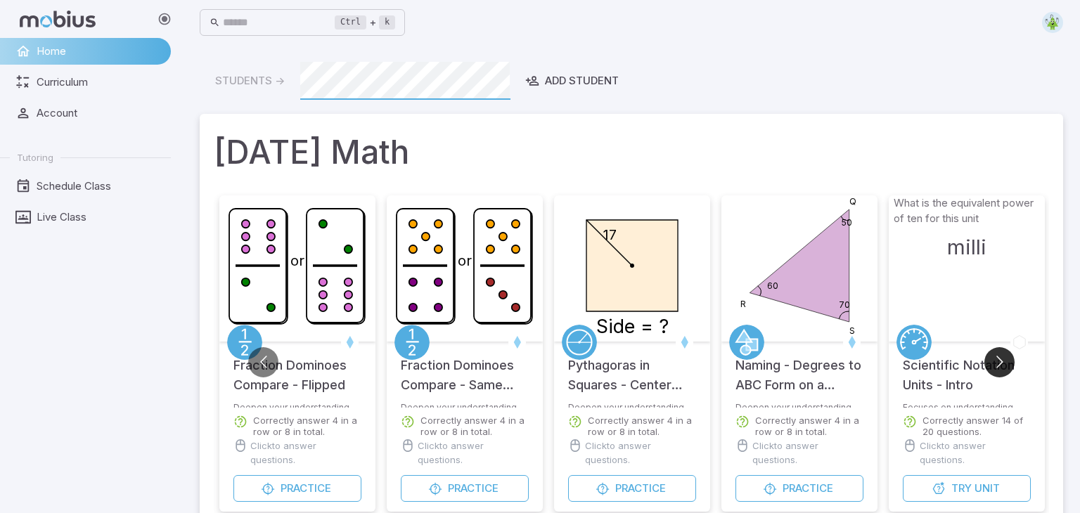
click at [1000, 354] on button "Go to next slide" at bounding box center [1000, 362] width 30 height 30
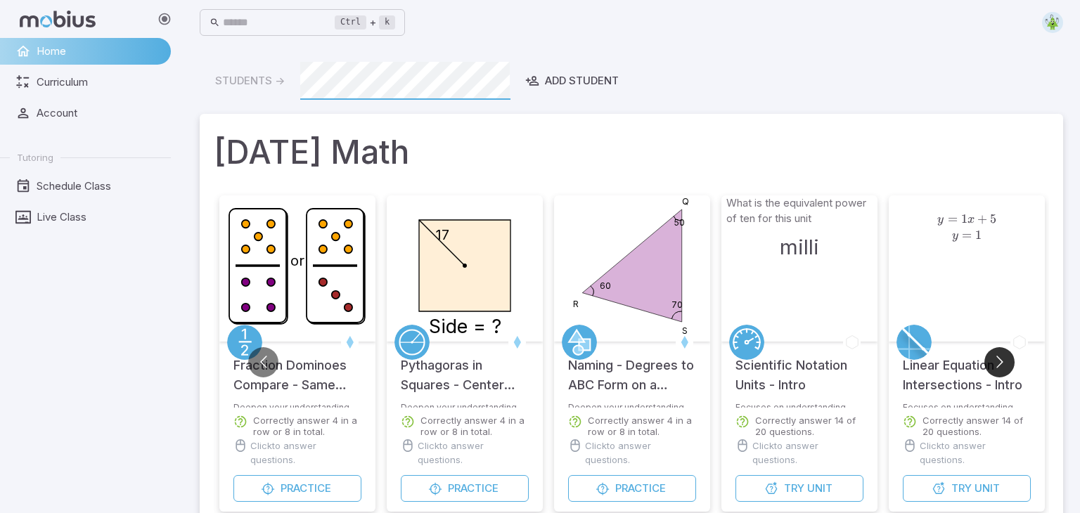
click at [1000, 354] on button "Go to next slide" at bounding box center [1000, 362] width 30 height 30
click at [997, 353] on button "Go to next slide" at bounding box center [1000, 362] width 30 height 30
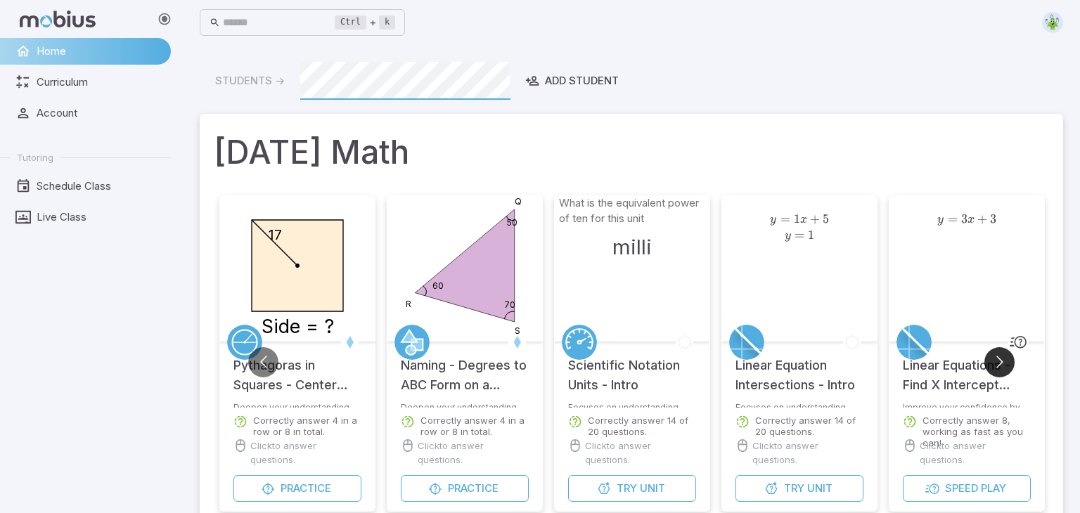
click at [997, 353] on button "Go to next slide" at bounding box center [1000, 362] width 30 height 30
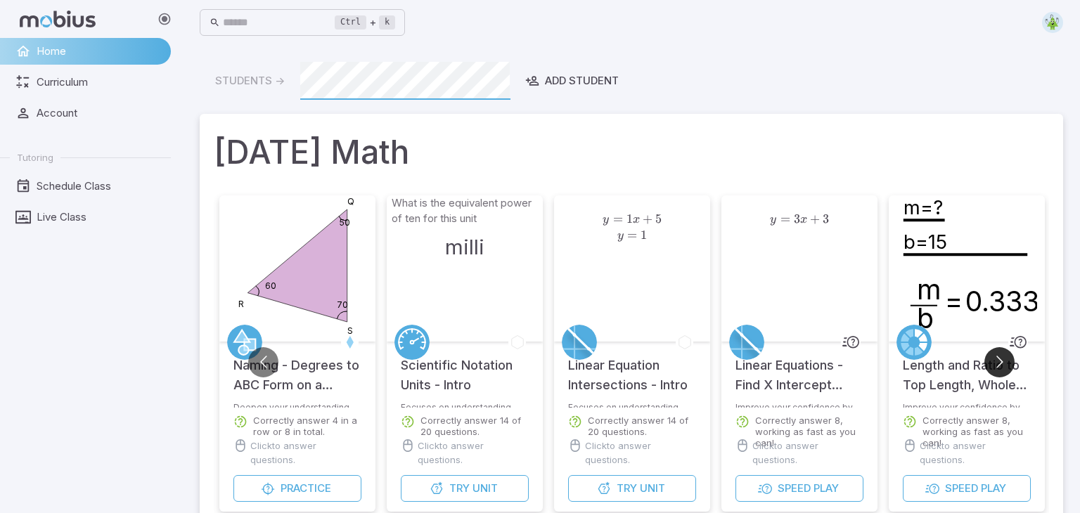
click at [997, 353] on button "Go to next slide" at bounding box center [1000, 362] width 30 height 30
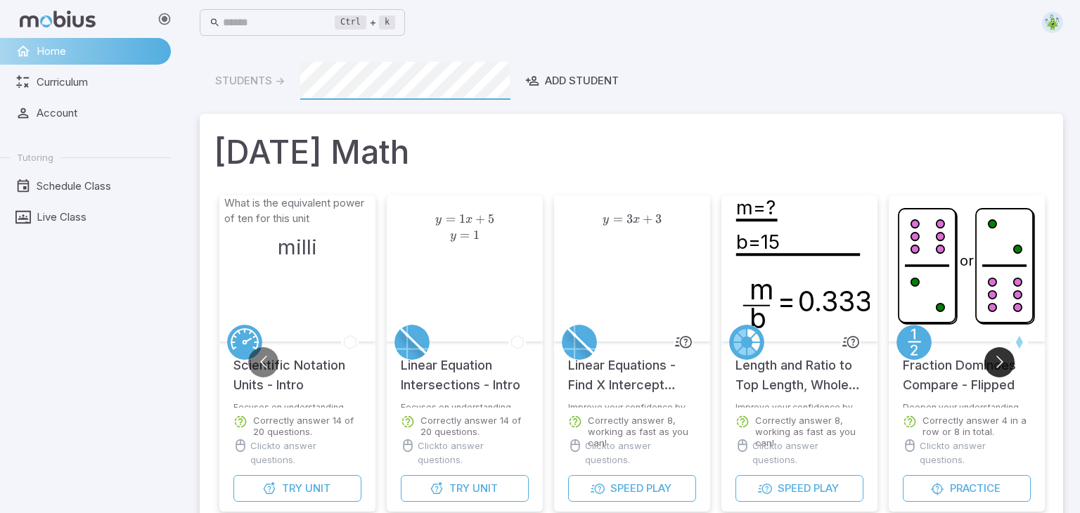
click at [997, 353] on button "Go to next slide" at bounding box center [1000, 362] width 30 height 30
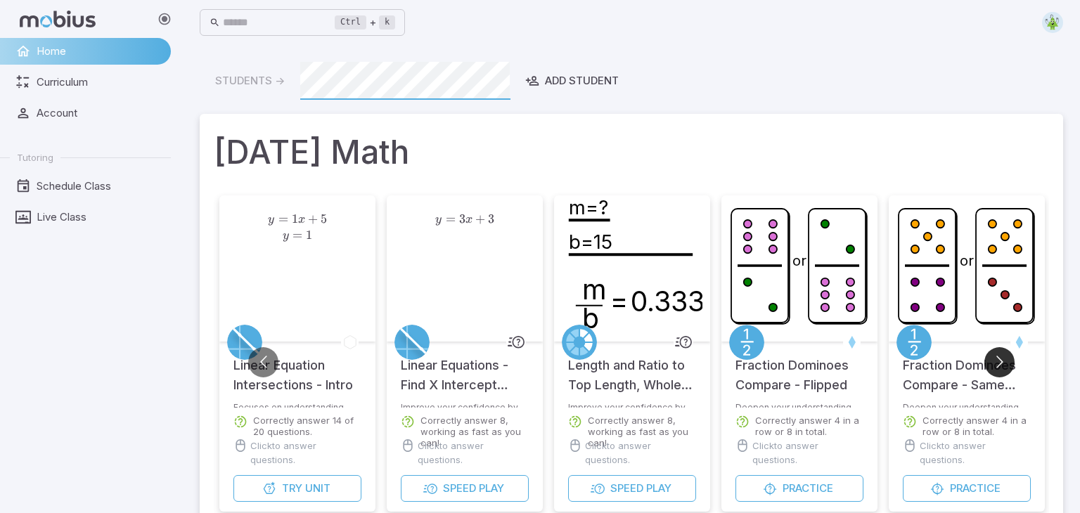
click at [997, 353] on button "Go to next slide" at bounding box center [1000, 362] width 30 height 30
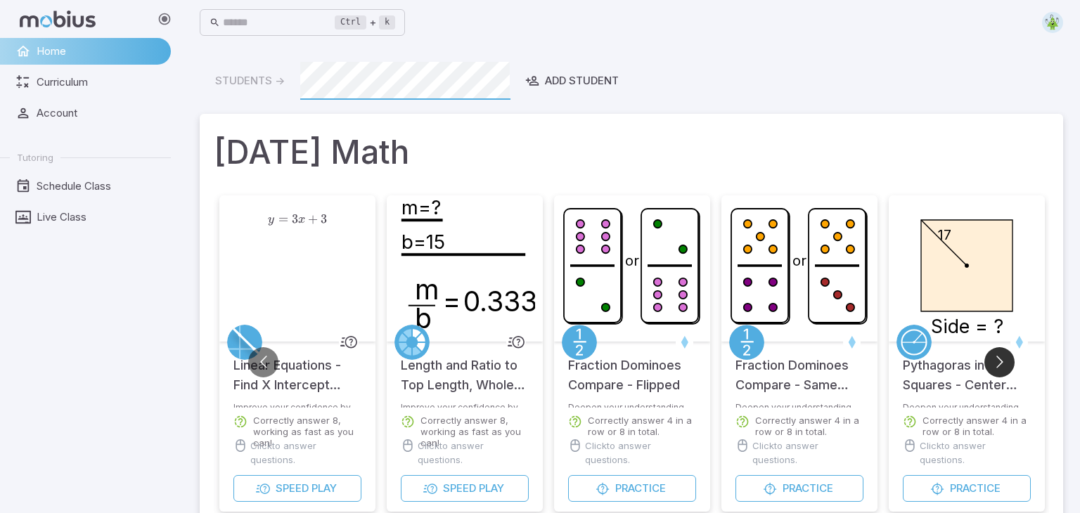
click at [997, 353] on button "Go to next slide" at bounding box center [1000, 362] width 30 height 30
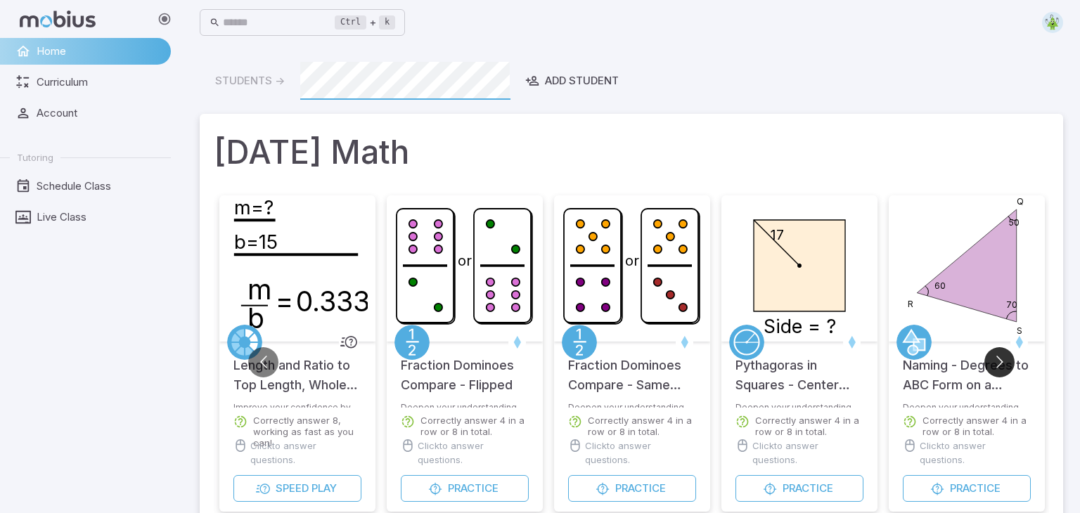
click at [997, 353] on button "Go to next slide" at bounding box center [1000, 362] width 30 height 30
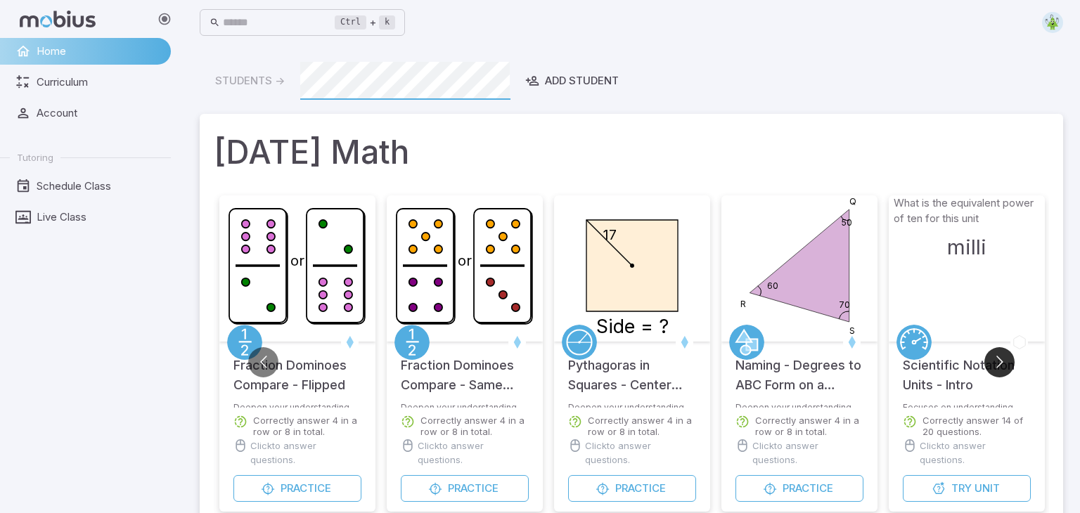
click at [997, 353] on button "Go to next slide" at bounding box center [1000, 362] width 30 height 30
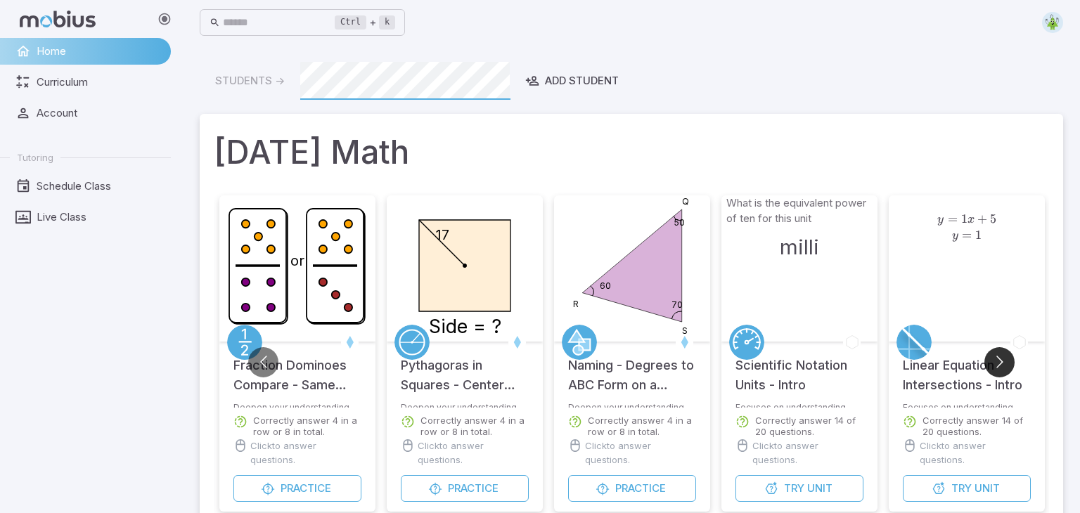
click at [997, 353] on button "Go to next slide" at bounding box center [1000, 362] width 30 height 30
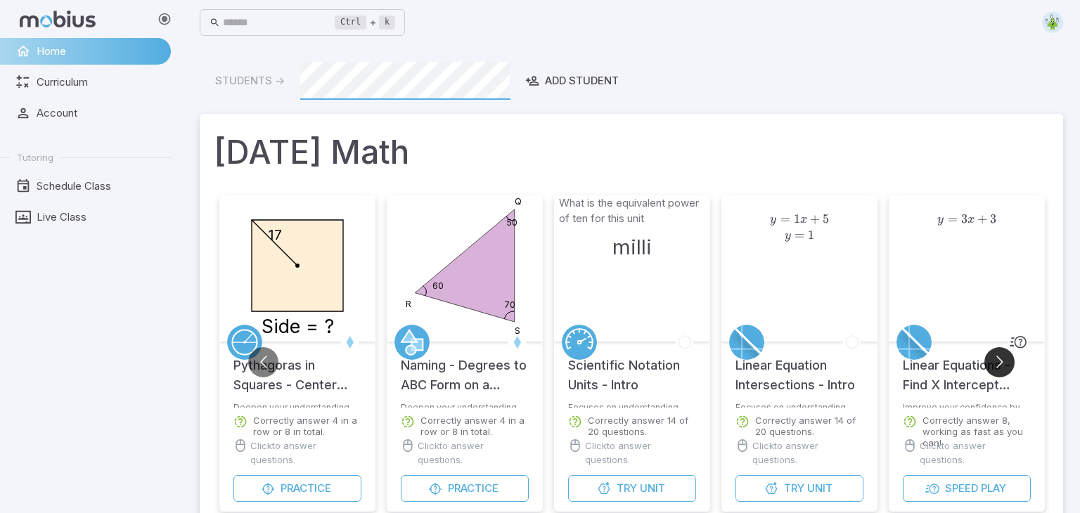
click at [997, 353] on button "Go to next slide" at bounding box center [1000, 362] width 30 height 30
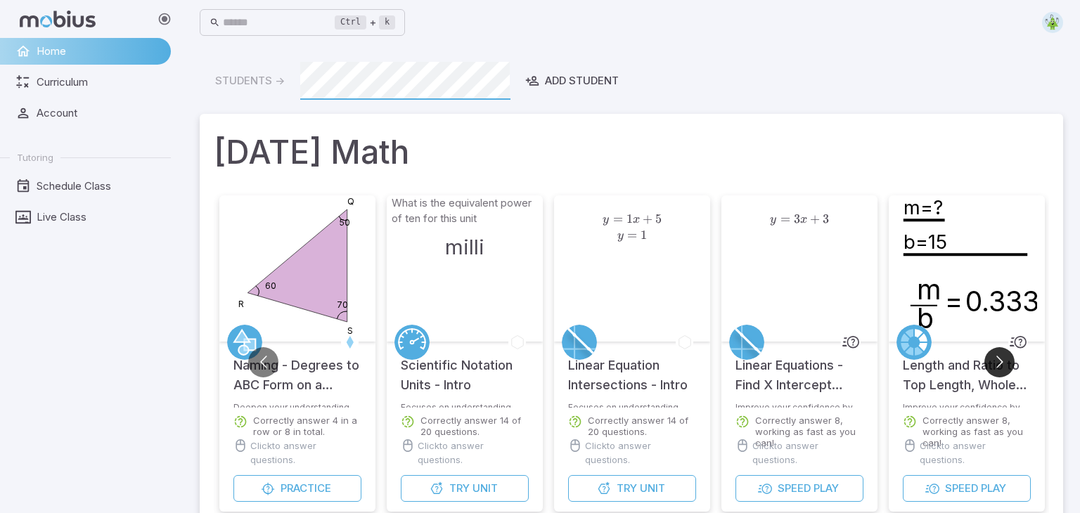
click at [997, 353] on button "Go to next slide" at bounding box center [1000, 362] width 30 height 30
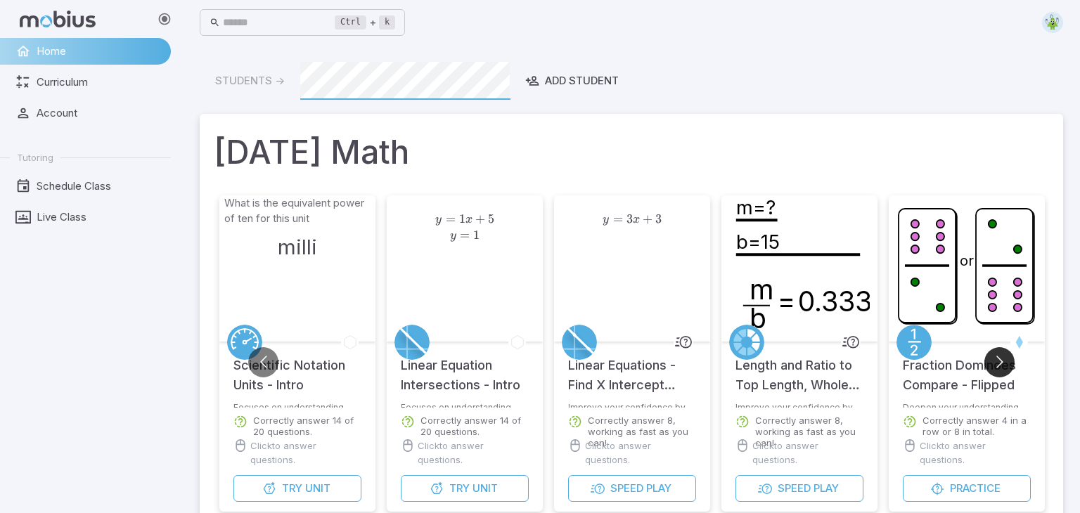
click at [997, 353] on button "Go to next slide" at bounding box center [1000, 362] width 30 height 30
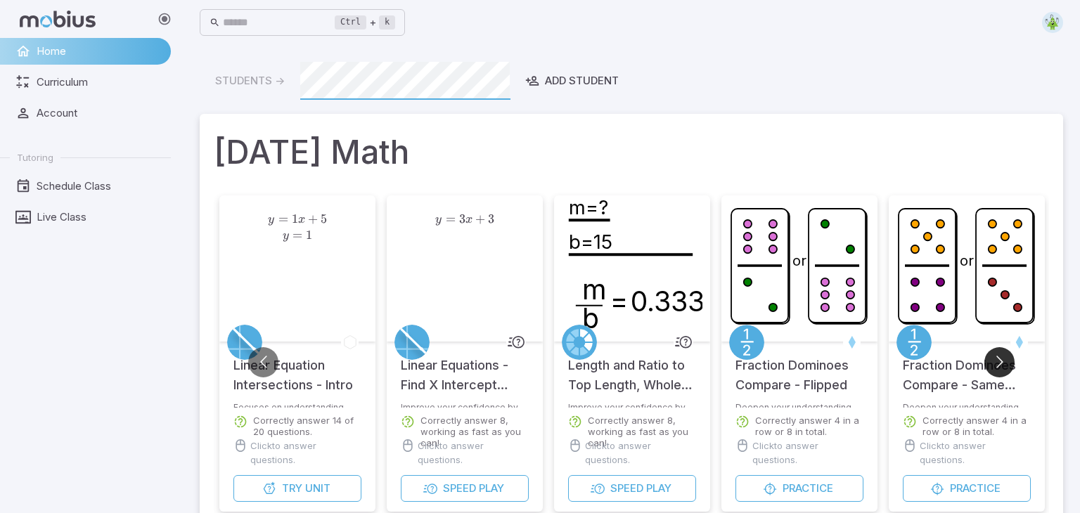
click at [997, 353] on button "Go to next slide" at bounding box center [1000, 362] width 30 height 30
click at [255, 358] on button "Go to previous slide" at bounding box center [263, 362] width 30 height 30
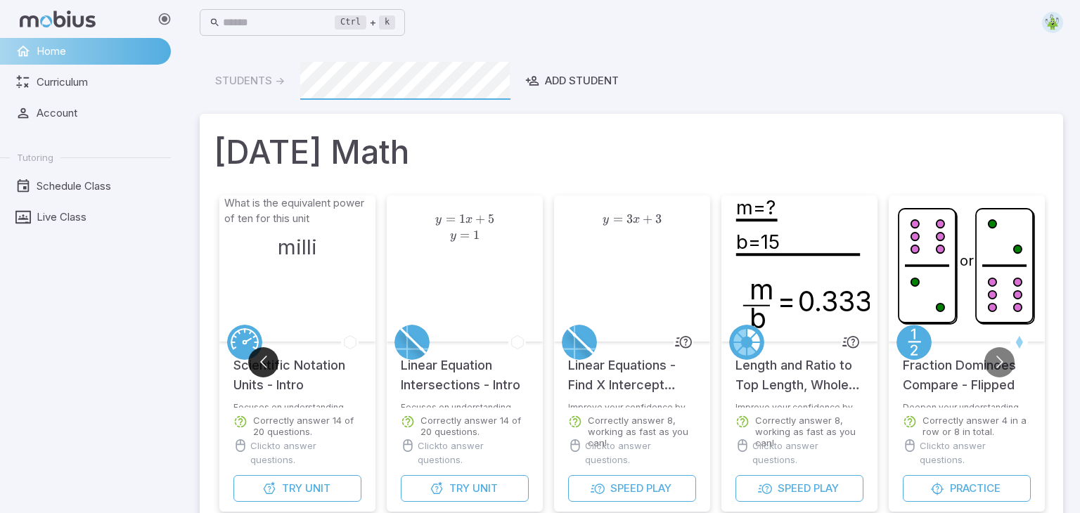
click at [255, 358] on button "Go to previous slide" at bounding box center [263, 362] width 30 height 30
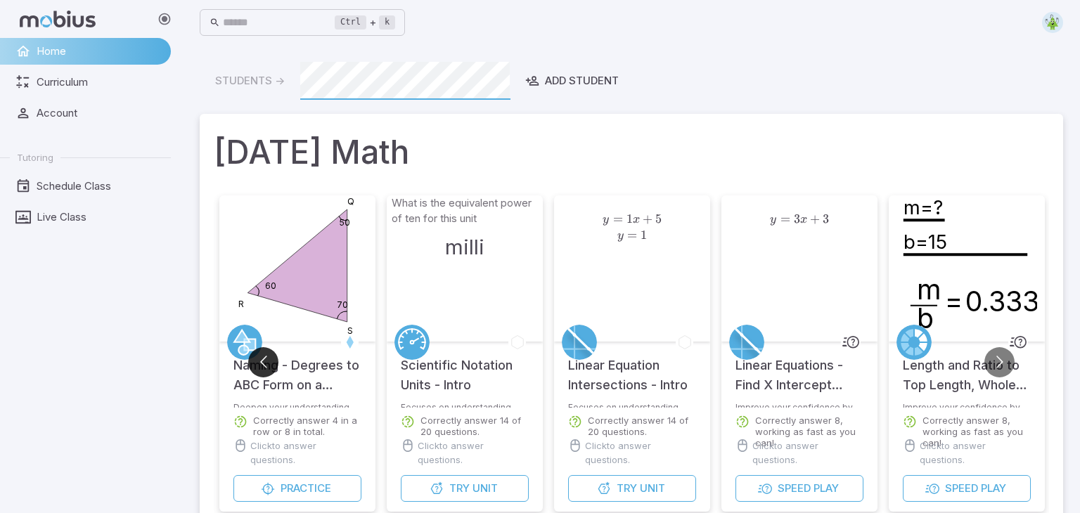
click at [255, 358] on button "Go to previous slide" at bounding box center [263, 362] width 30 height 30
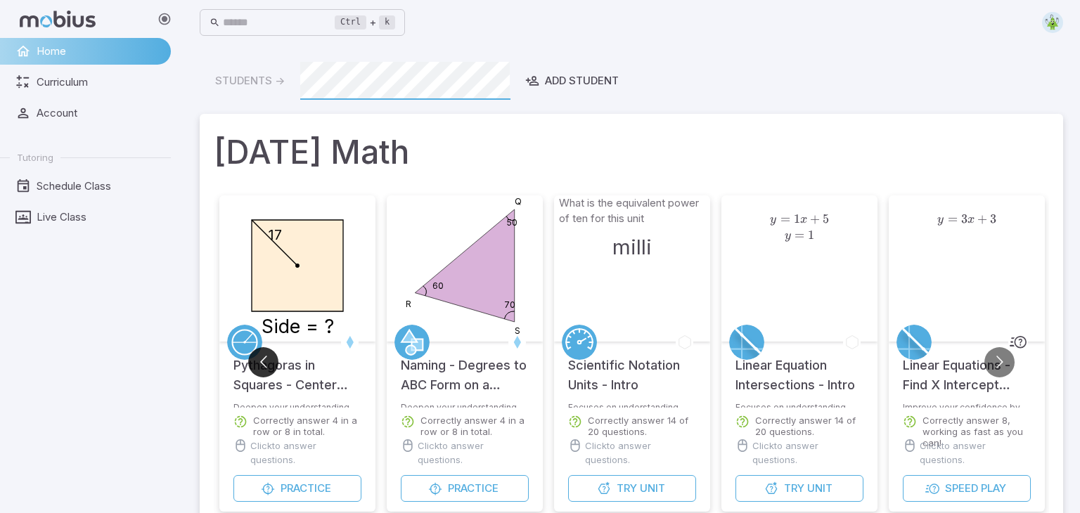
click at [255, 358] on button "Go to previous slide" at bounding box center [263, 362] width 30 height 30
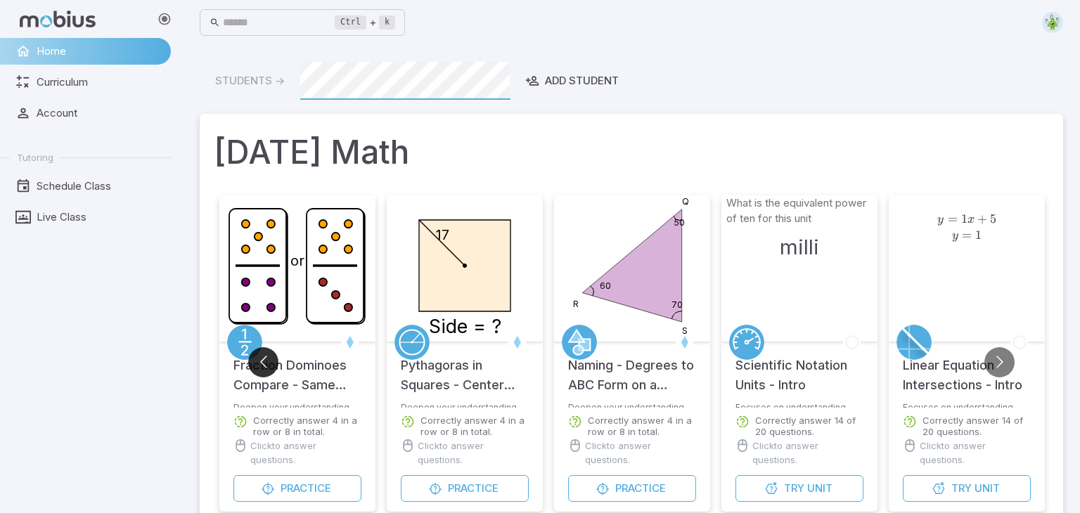
click at [255, 358] on button "Go to previous slide" at bounding box center [263, 362] width 30 height 30
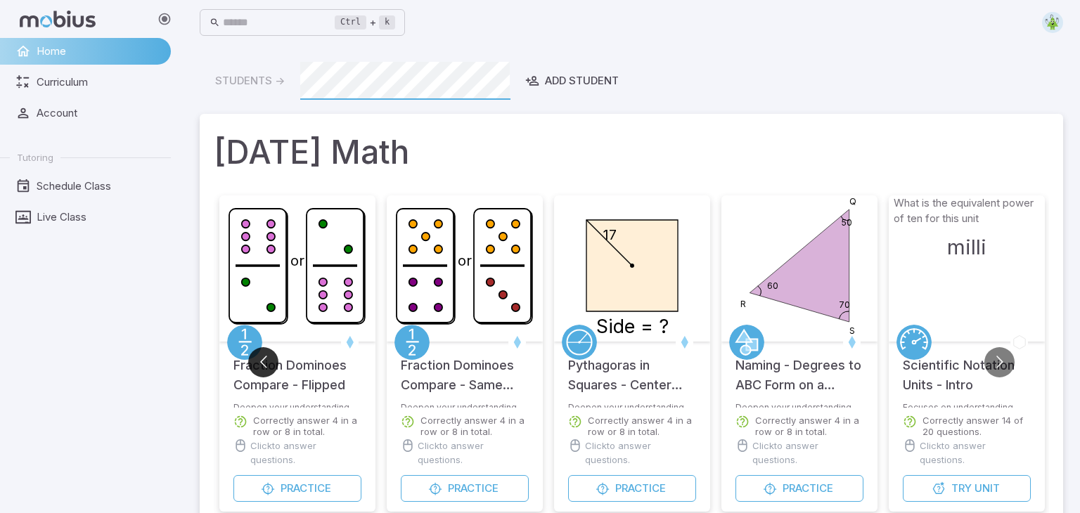
click at [255, 358] on button "Go to previous slide" at bounding box center [263, 362] width 30 height 30
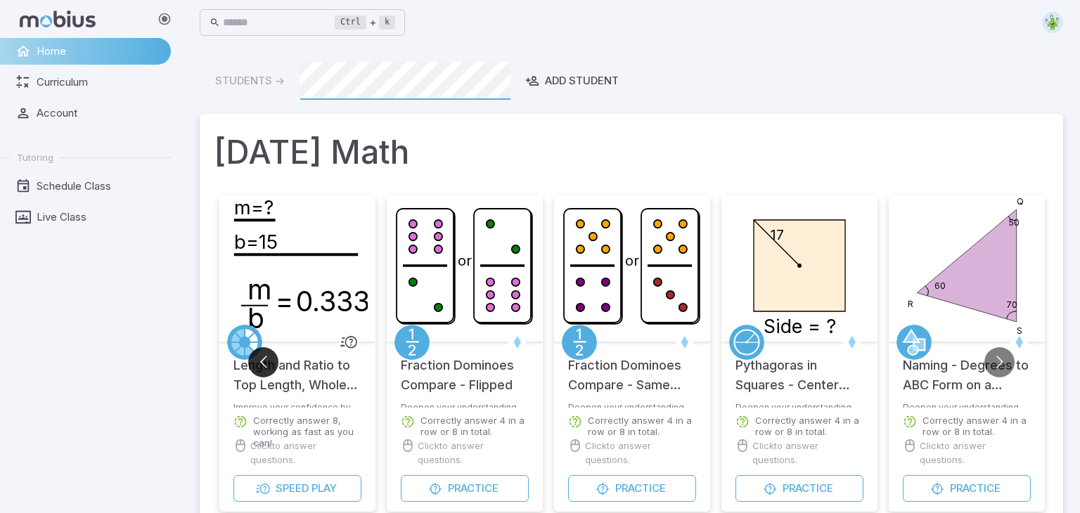
click at [255, 358] on button "Go to previous slide" at bounding box center [263, 362] width 30 height 30
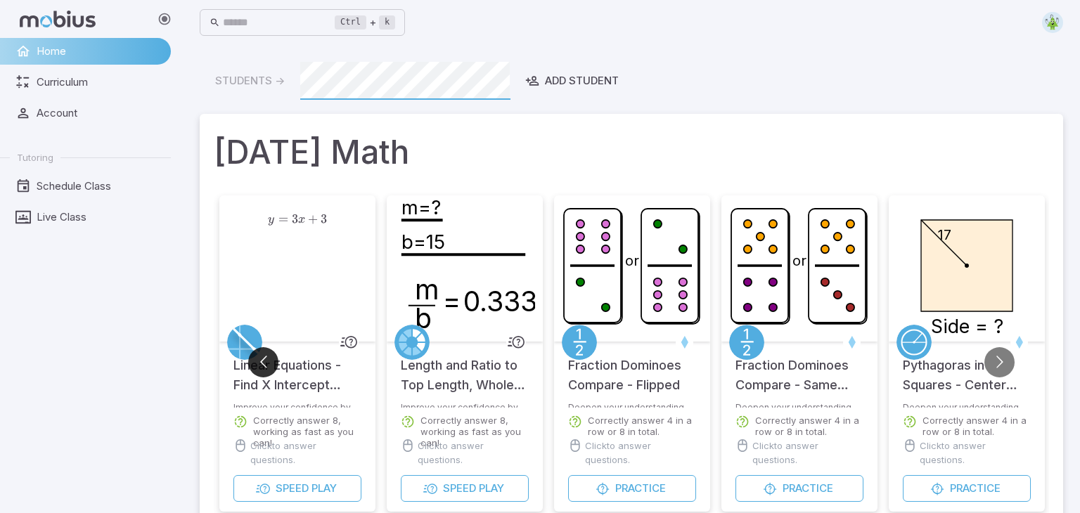
click at [255, 358] on button "Go to previous slide" at bounding box center [263, 362] width 30 height 30
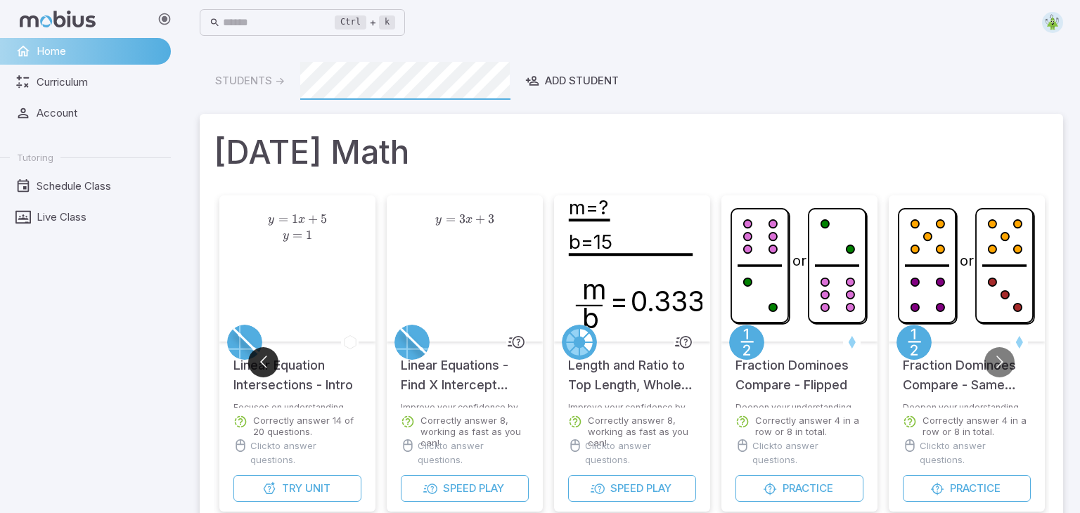
click at [255, 358] on button "Go to previous slide" at bounding box center [263, 362] width 30 height 30
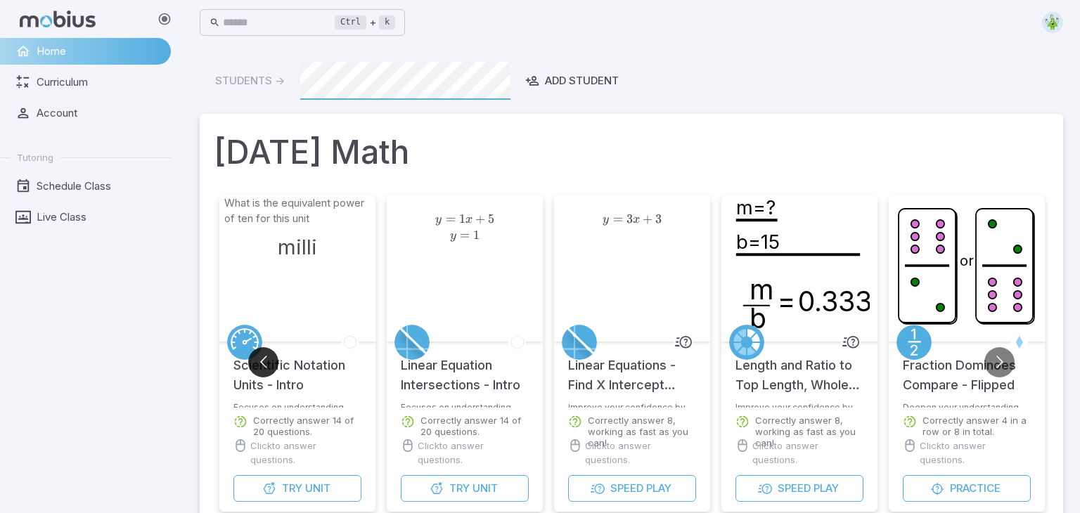
click at [255, 358] on button "Go to previous slide" at bounding box center [263, 362] width 30 height 30
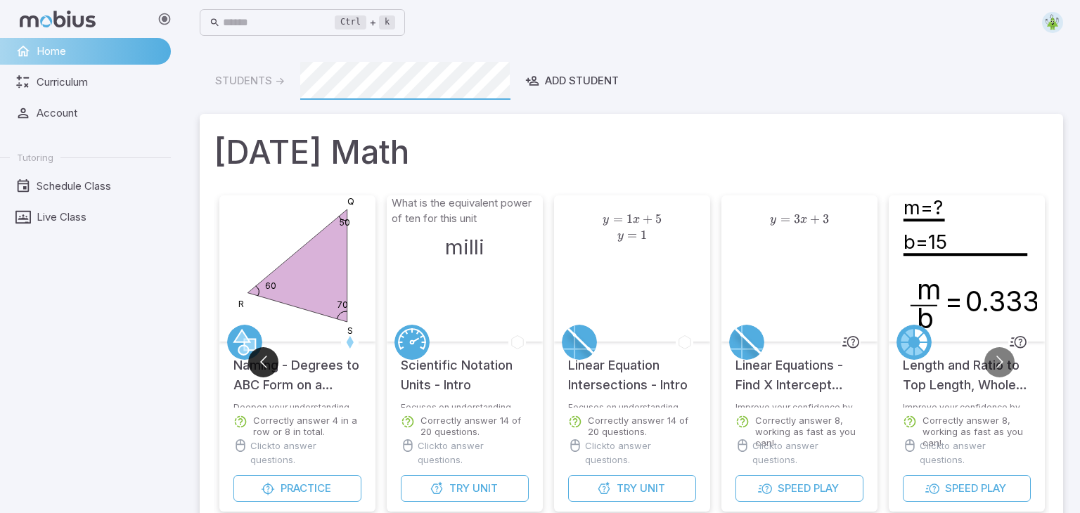
click at [255, 358] on button "Go to previous slide" at bounding box center [263, 362] width 30 height 30
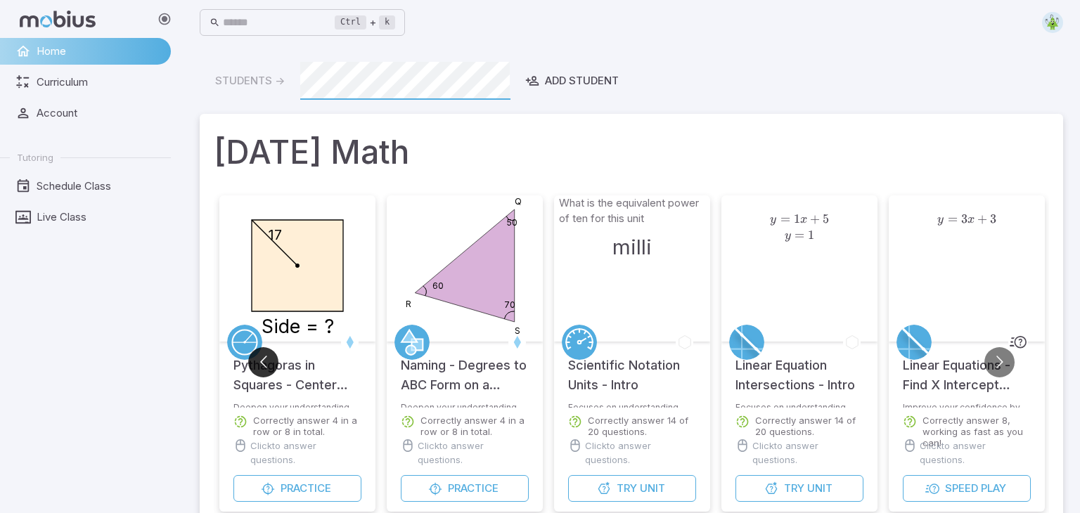
click at [255, 358] on button "Go to previous slide" at bounding box center [263, 362] width 30 height 30
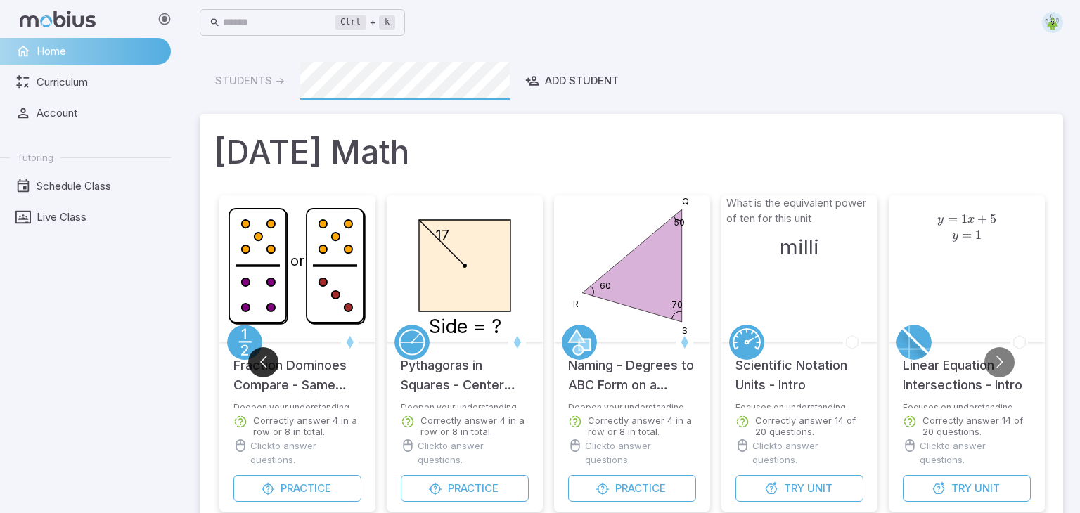
click at [255, 358] on button "Go to previous slide" at bounding box center [263, 362] width 30 height 30
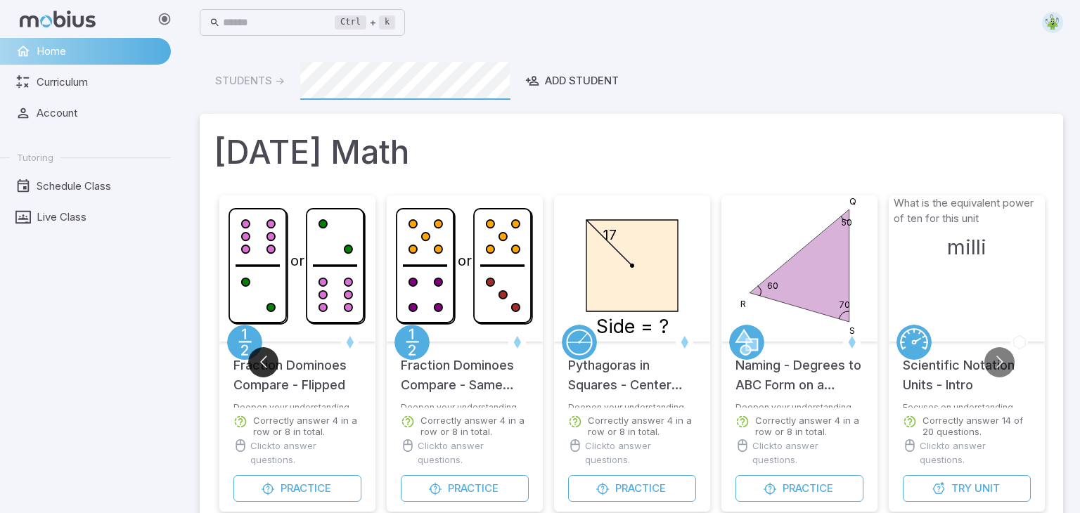
click at [264, 375] on button "Go to previous slide" at bounding box center [263, 362] width 30 height 30
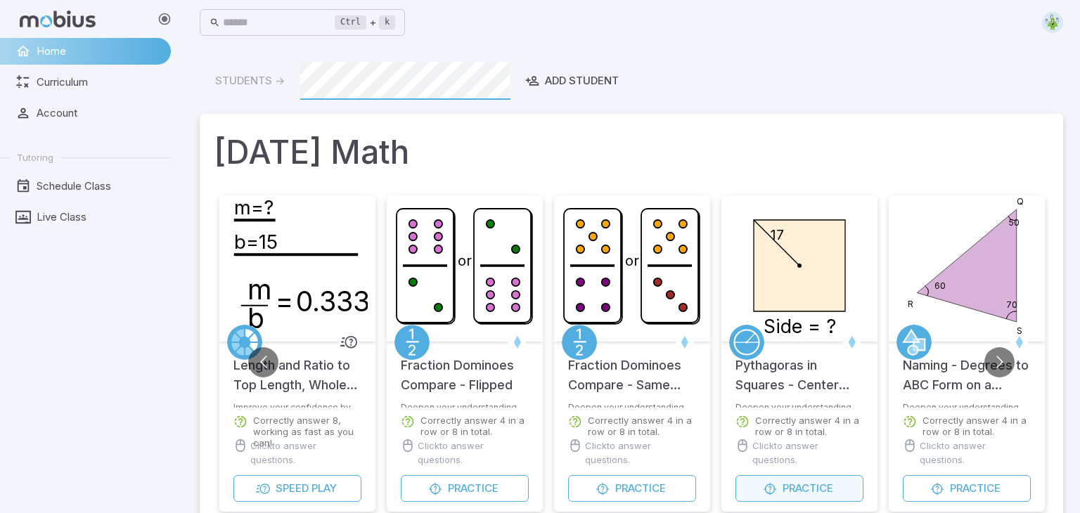
click at [813, 484] on span "Practice" at bounding box center [808, 488] width 51 height 15
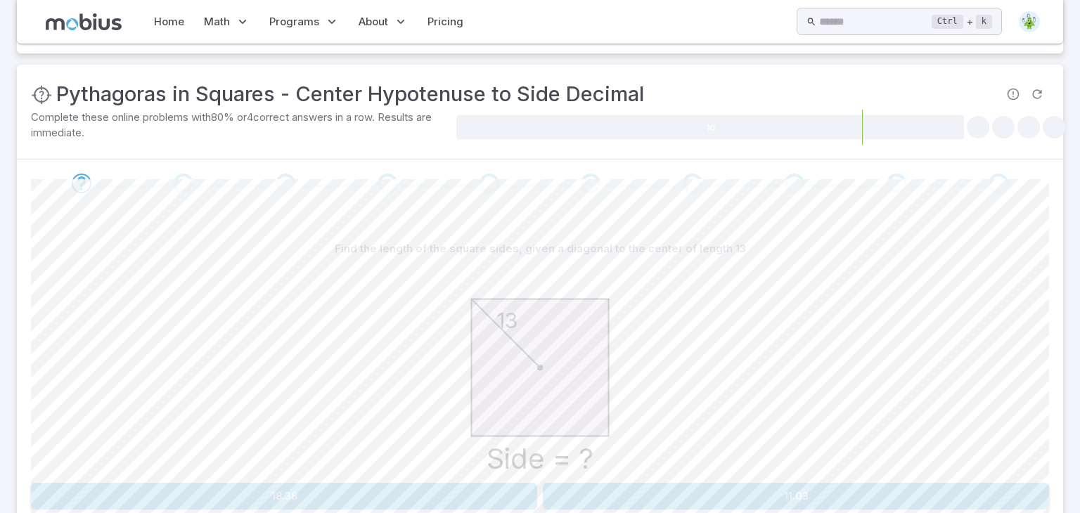
scroll to position [145, 0]
click at [171, 27] on link "Home" at bounding box center [169, 22] width 39 height 32
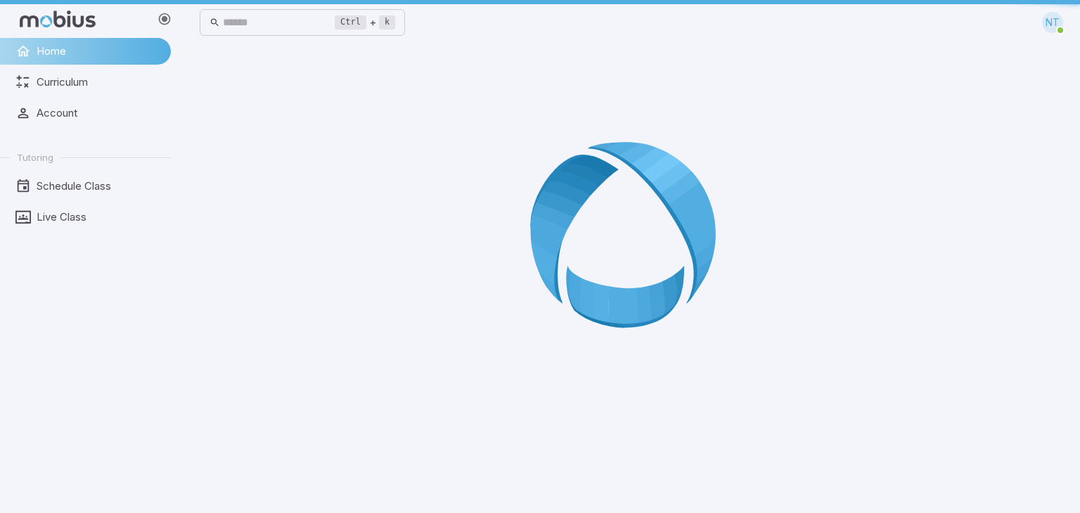
scroll to position [0, 0]
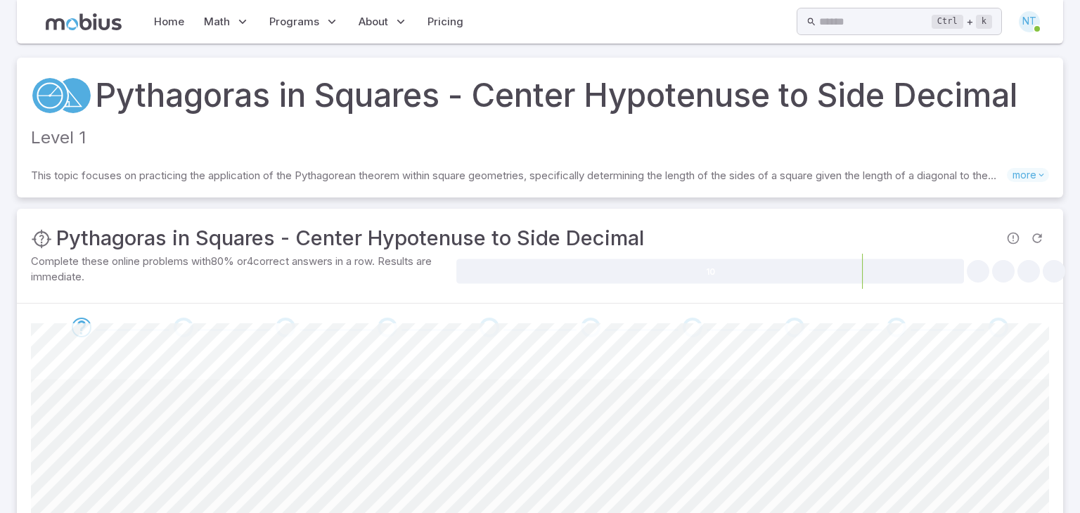
scroll to position [145, 0]
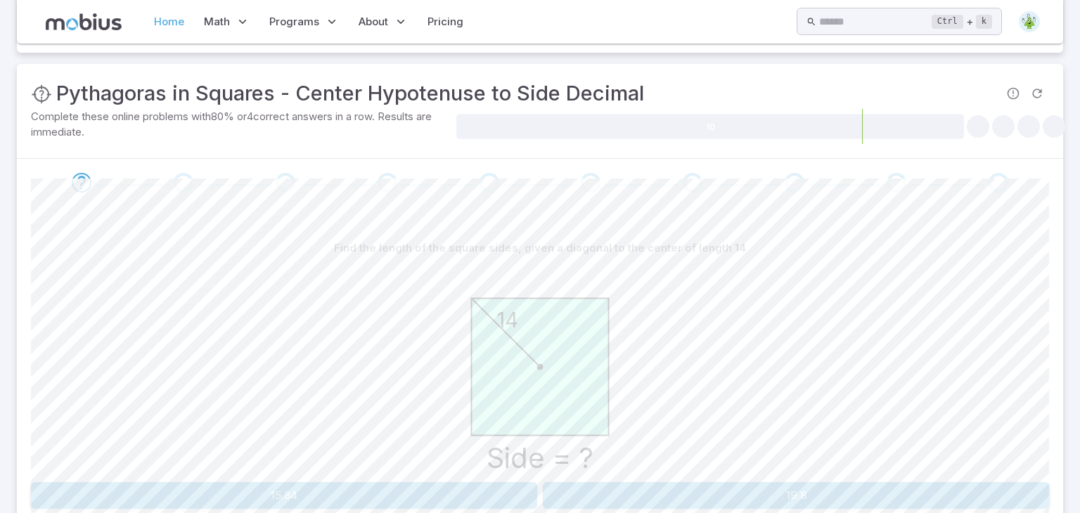
click at [155, 18] on link "Home" at bounding box center [169, 22] width 39 height 32
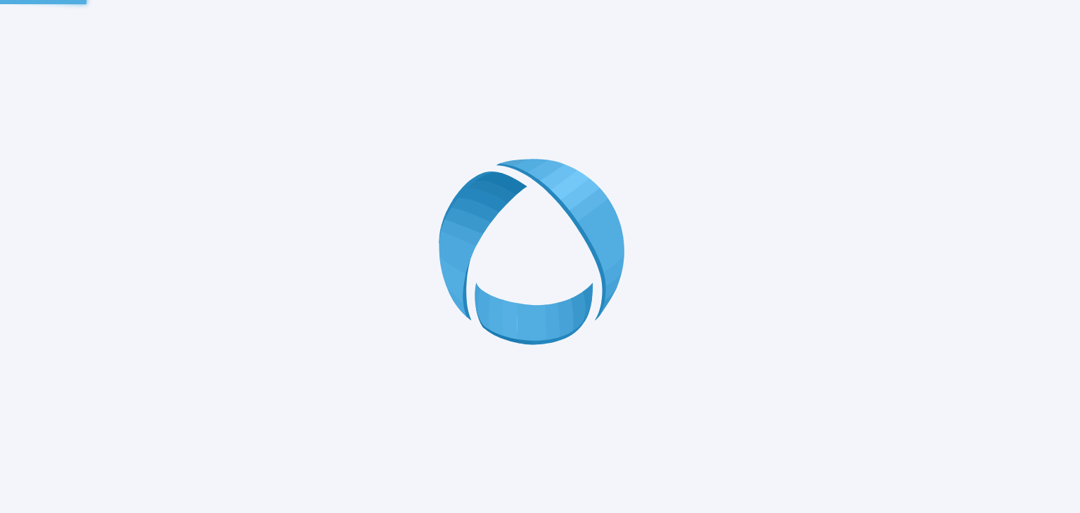
scroll to position [0, 0]
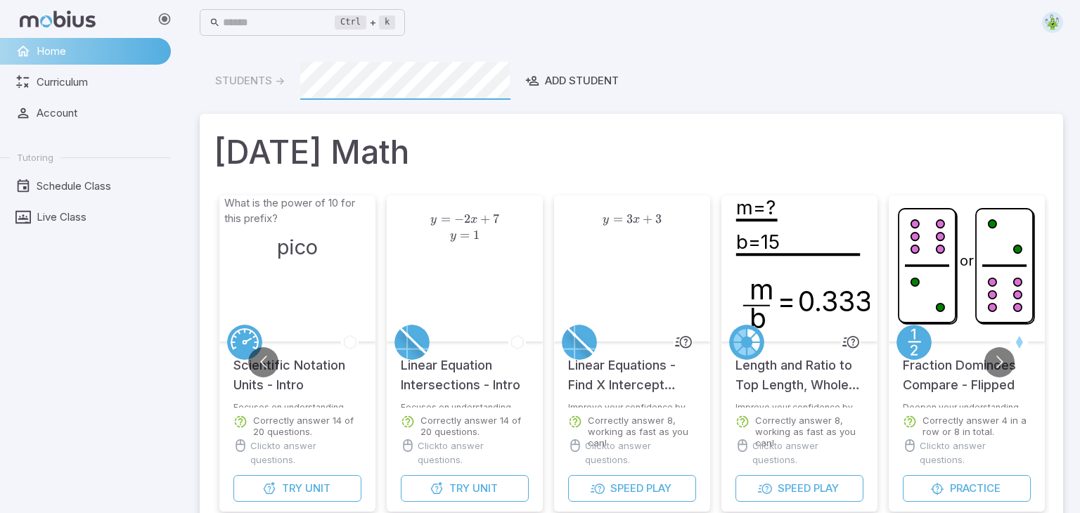
click at [442, 313] on div "y = − 2 x + 7 y = 1 y = -2x + 7\\y=1 y = − 2 x + 7 y = 1" at bounding box center [465, 269] width 146 height 146
click at [478, 490] on span "Unit" at bounding box center [485, 488] width 25 height 15
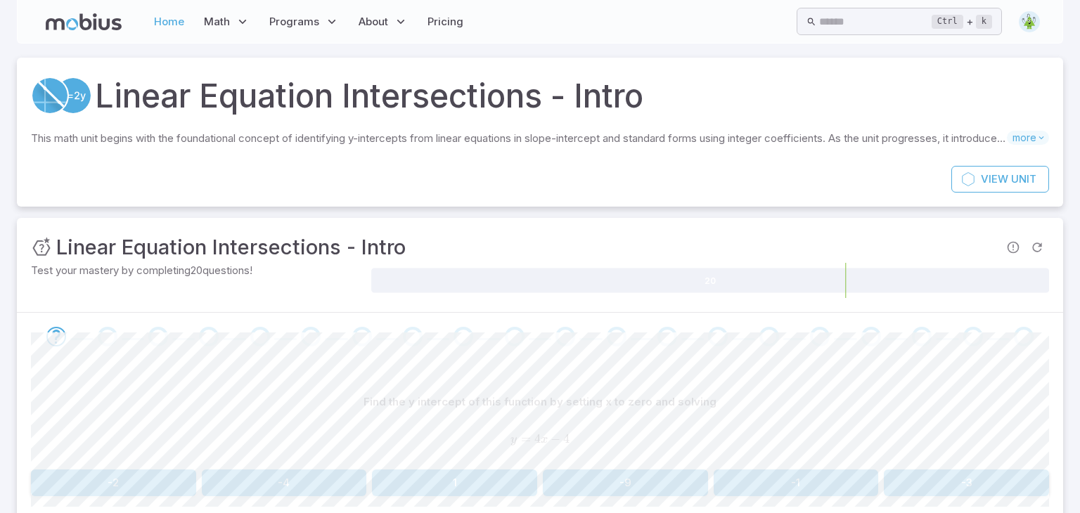
click at [168, 30] on link "Home" at bounding box center [169, 22] width 39 height 32
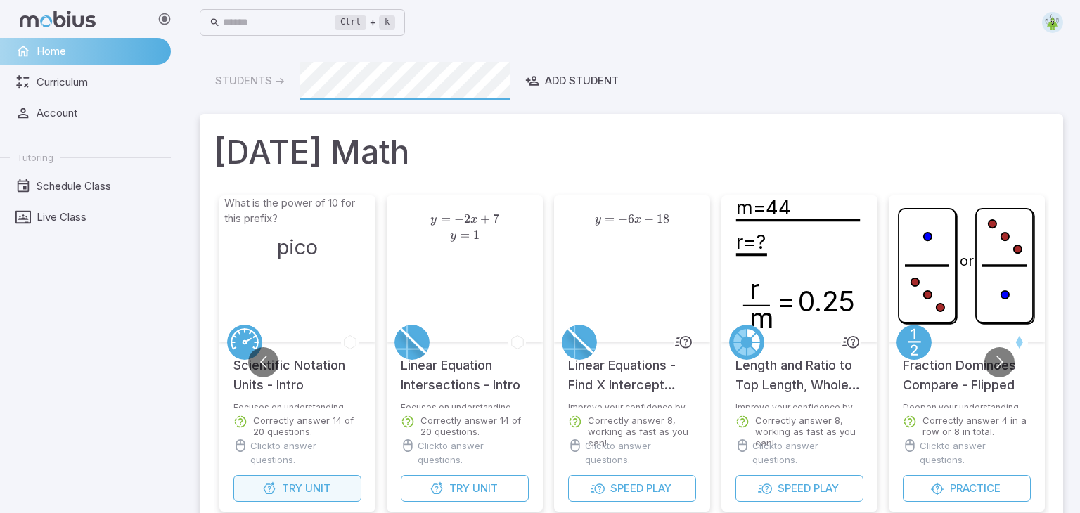
click at [319, 488] on span "Unit" at bounding box center [317, 488] width 25 height 15
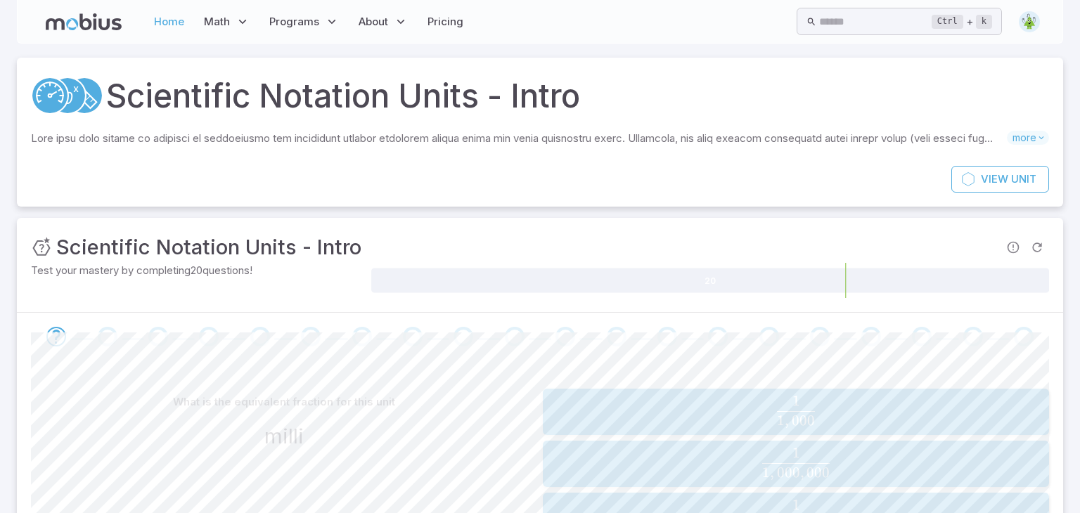
click at [170, 18] on link "Home" at bounding box center [169, 22] width 39 height 32
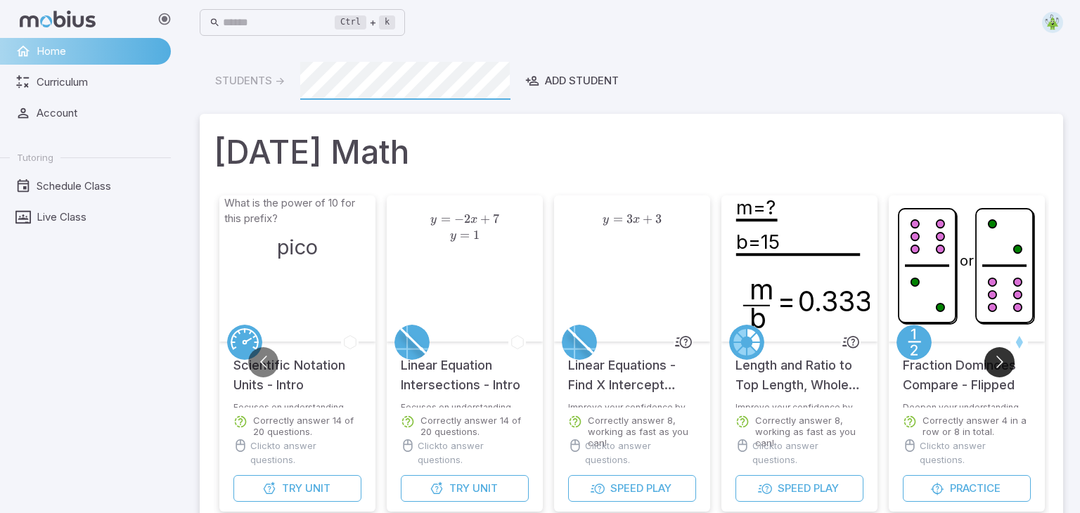
click at [993, 364] on button "Go to next slide" at bounding box center [1000, 362] width 30 height 30
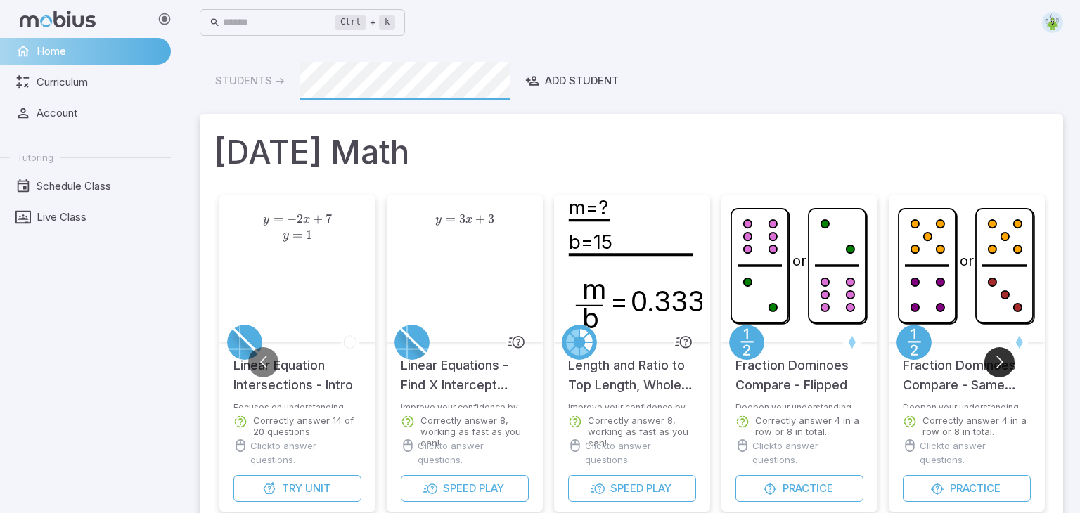
click at [993, 364] on button "Go to next slide" at bounding box center [1000, 362] width 30 height 30
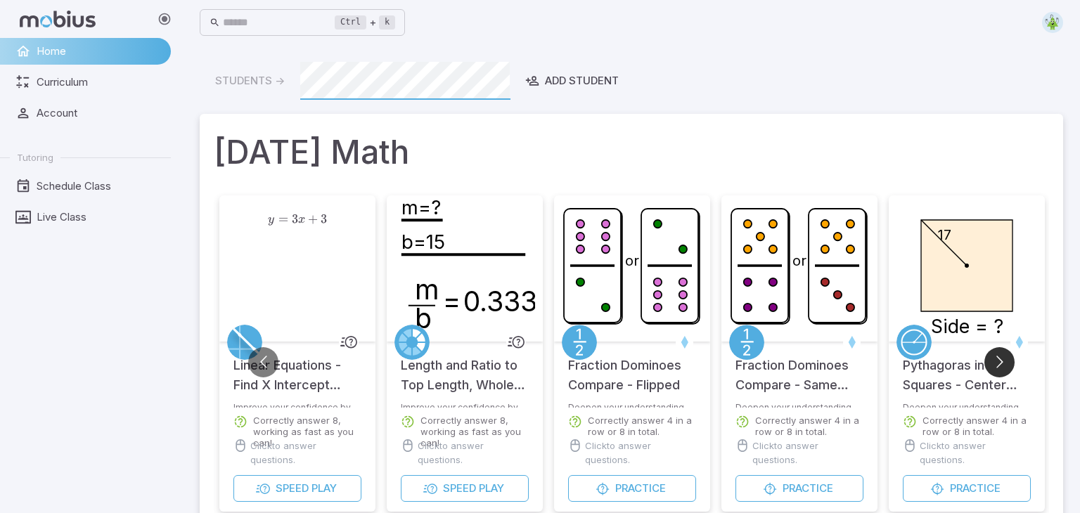
click at [993, 364] on button "Go to next slide" at bounding box center [1000, 362] width 30 height 30
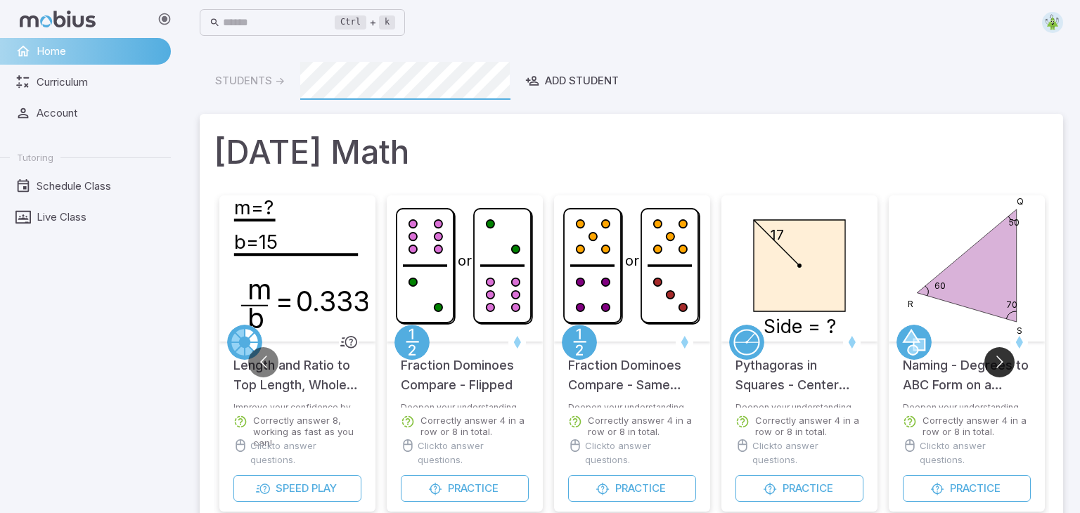
click at [993, 364] on button "Go to next slide" at bounding box center [1000, 362] width 30 height 30
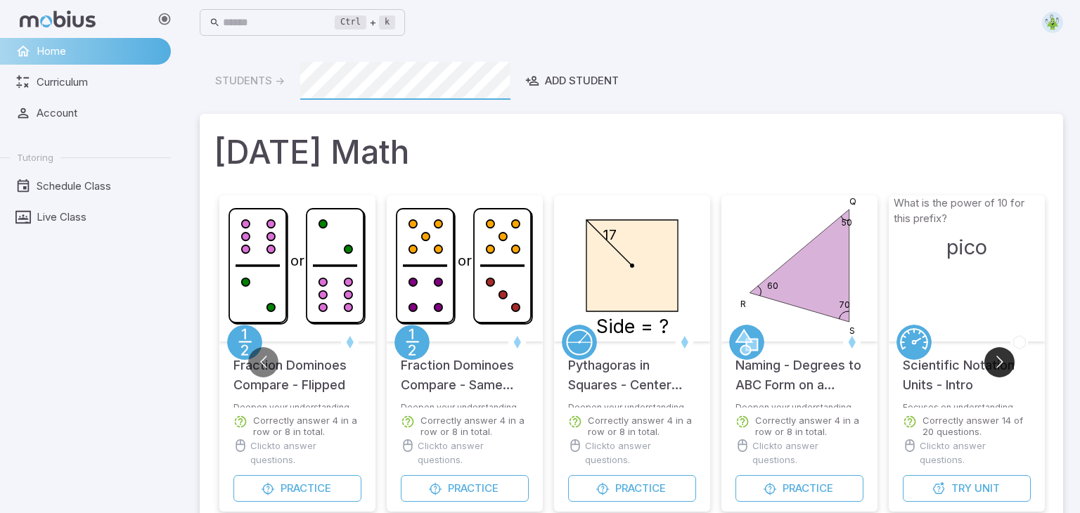
click at [993, 364] on button "Go to next slide" at bounding box center [1000, 362] width 30 height 30
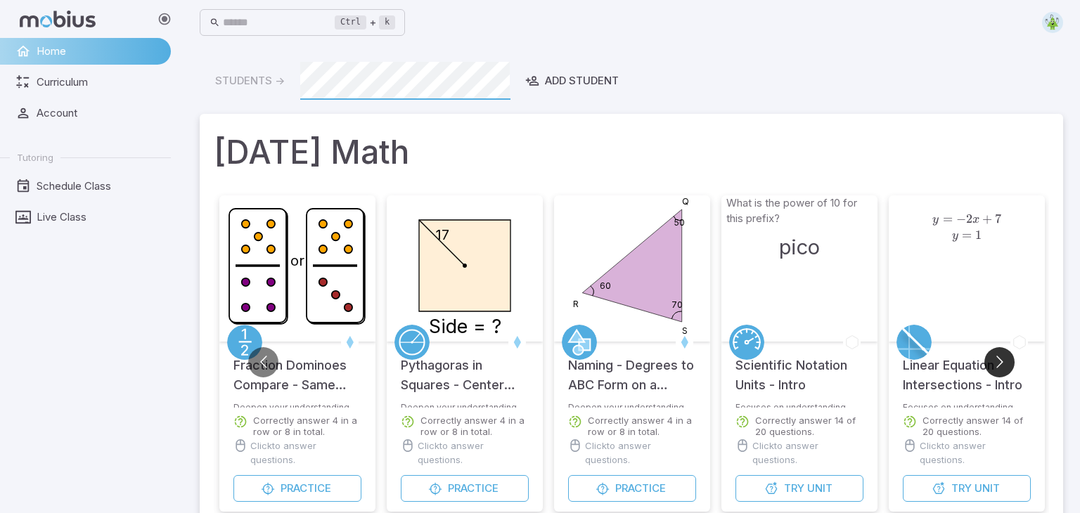
click at [993, 364] on button "Go to next slide" at bounding box center [1000, 362] width 30 height 30
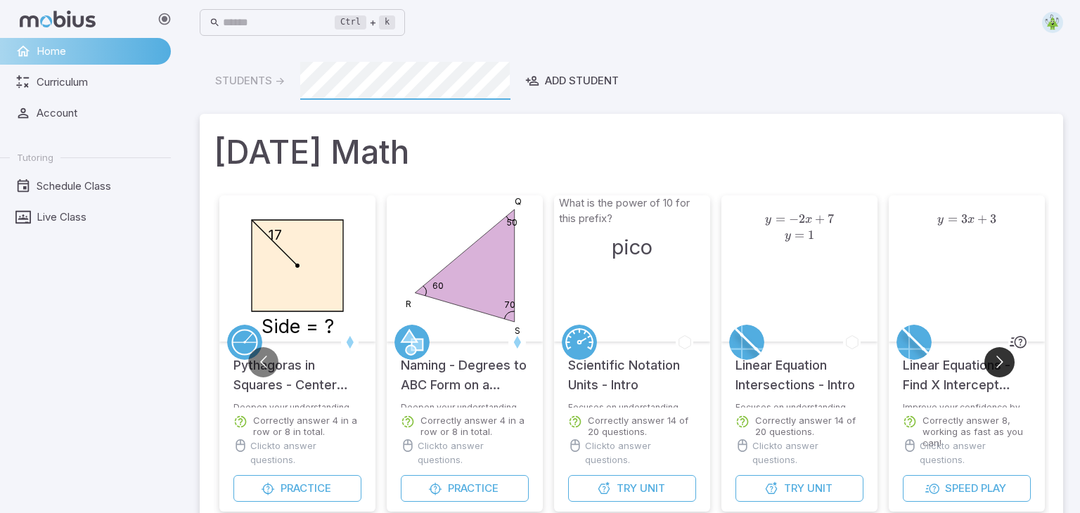
click at [993, 364] on button "Go to next slide" at bounding box center [1000, 362] width 30 height 30
click at [651, 499] on button "Try Unit" at bounding box center [632, 488] width 128 height 27
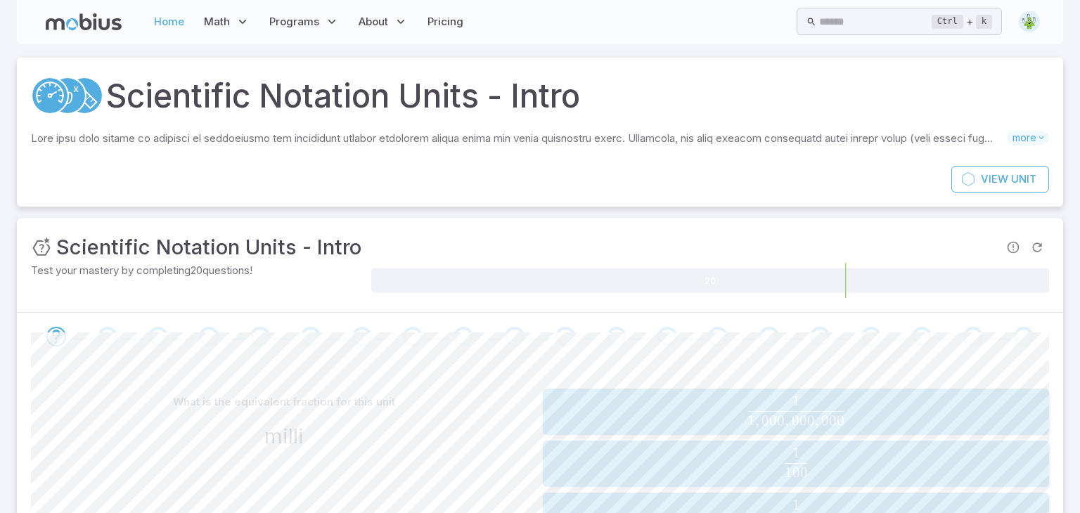
click at [172, 27] on link "Home" at bounding box center [169, 22] width 39 height 32
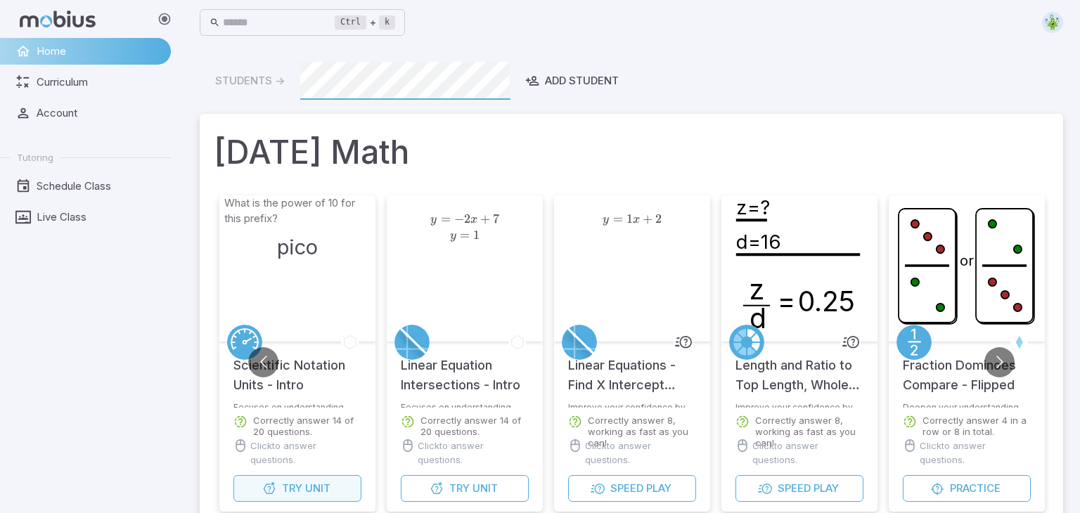
click at [280, 491] on button "Try Unit" at bounding box center [297, 488] width 128 height 27
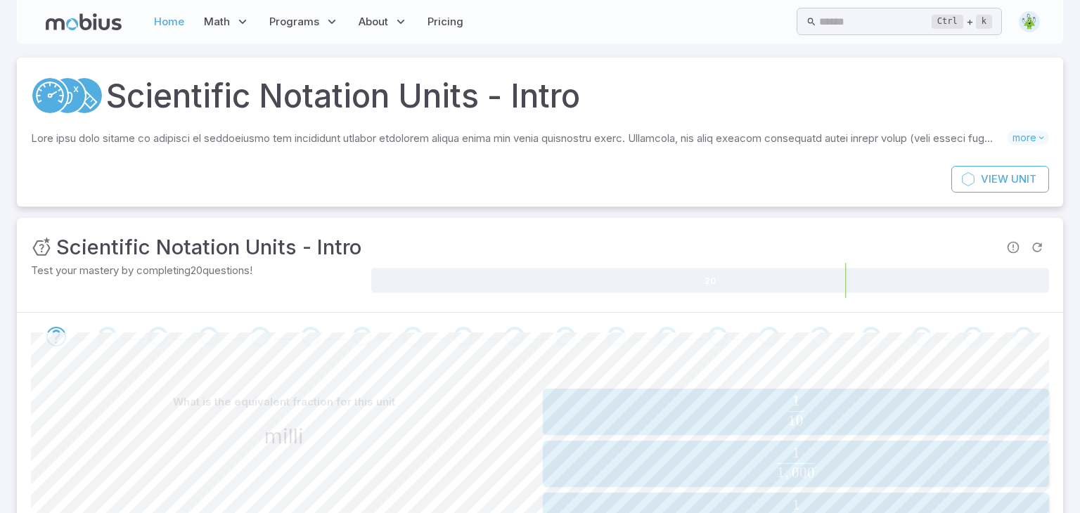
click at [172, 18] on link "Home" at bounding box center [169, 22] width 39 height 32
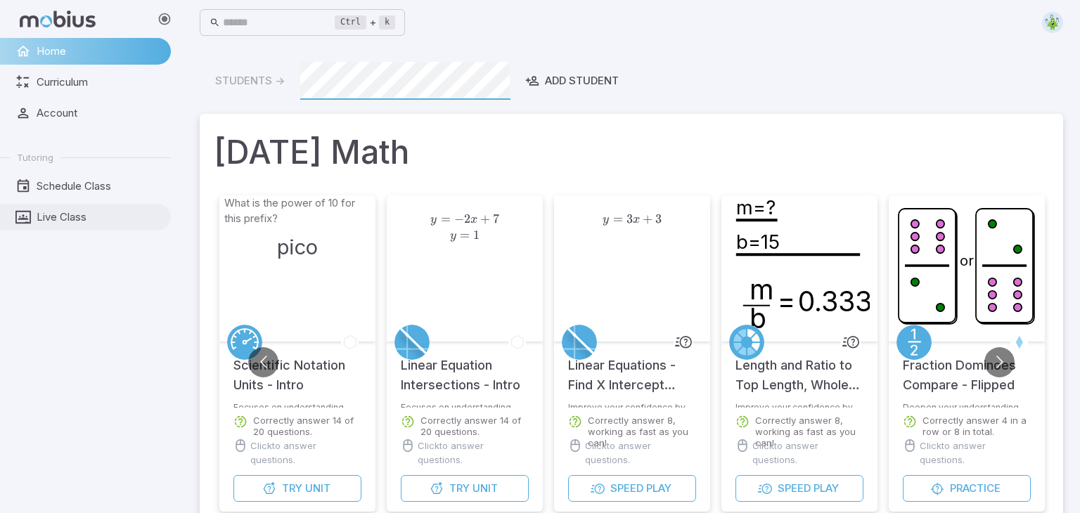
click at [71, 217] on span "Live Class" at bounding box center [99, 217] width 124 height 15
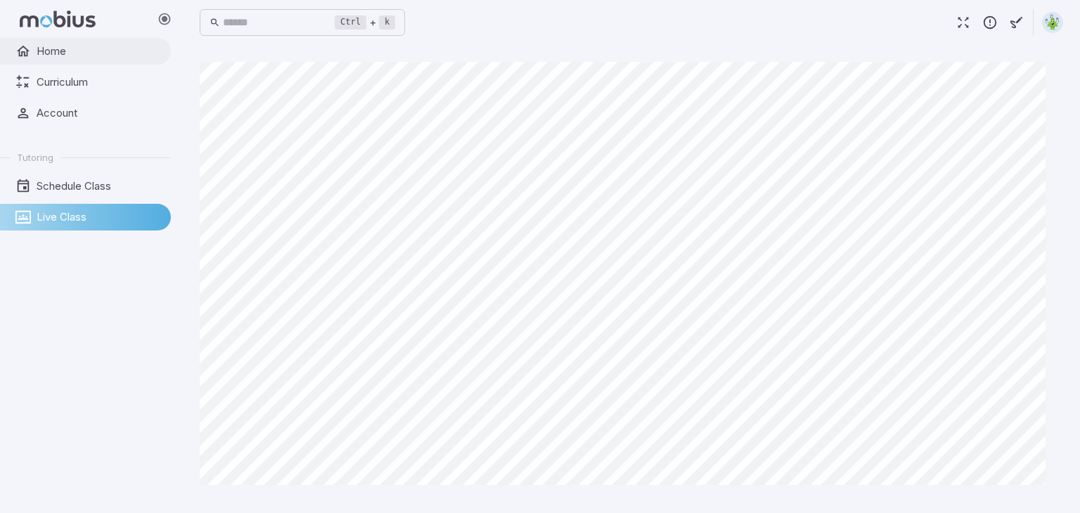
click at [53, 46] on span "Home" at bounding box center [99, 51] width 124 height 15
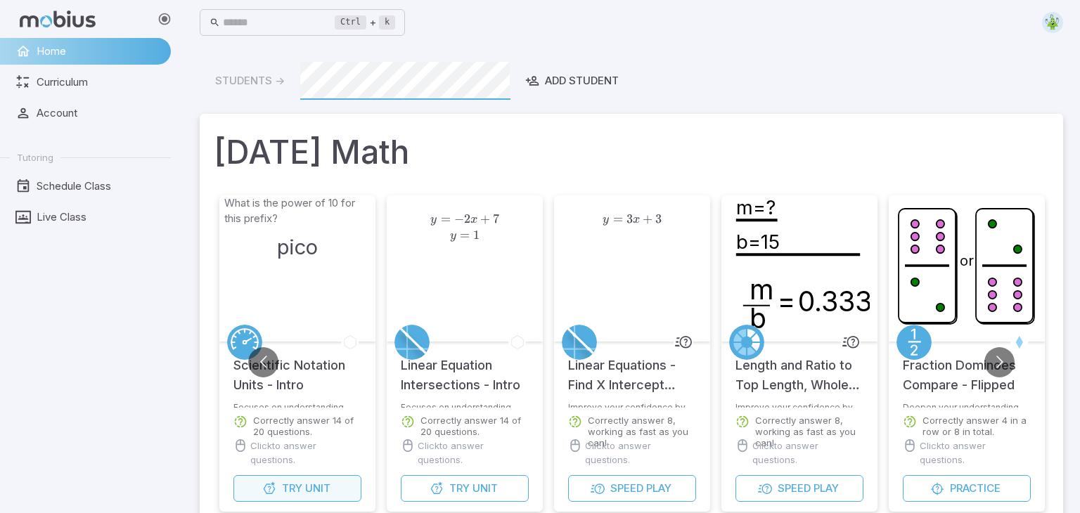
click at [273, 494] on icon "button" at bounding box center [269, 489] width 14 height 14
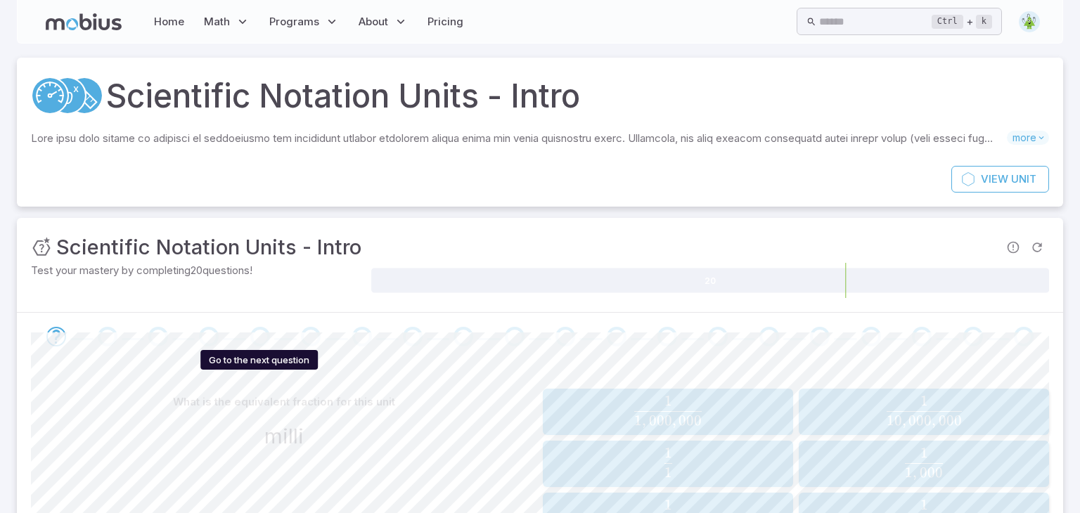
scroll to position [145, 0]
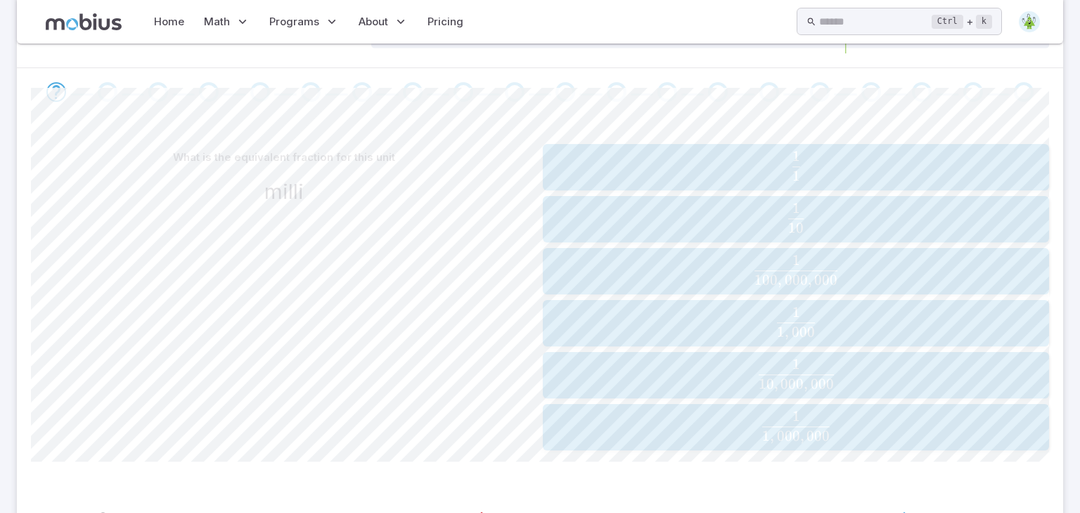
scroll to position [244, 0]
click at [167, 23] on link "Home" at bounding box center [169, 22] width 39 height 32
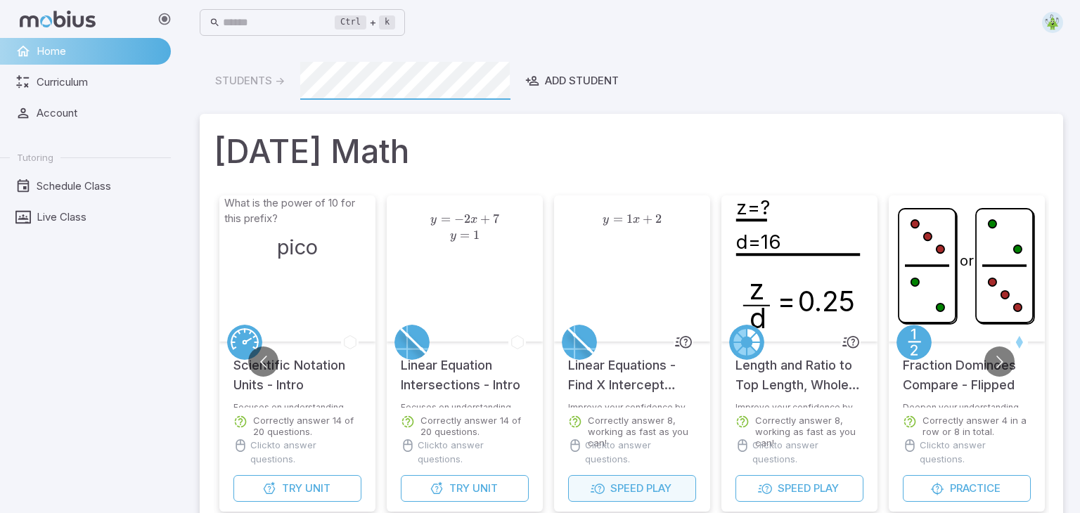
click at [608, 497] on button "Speed Play" at bounding box center [632, 488] width 128 height 27
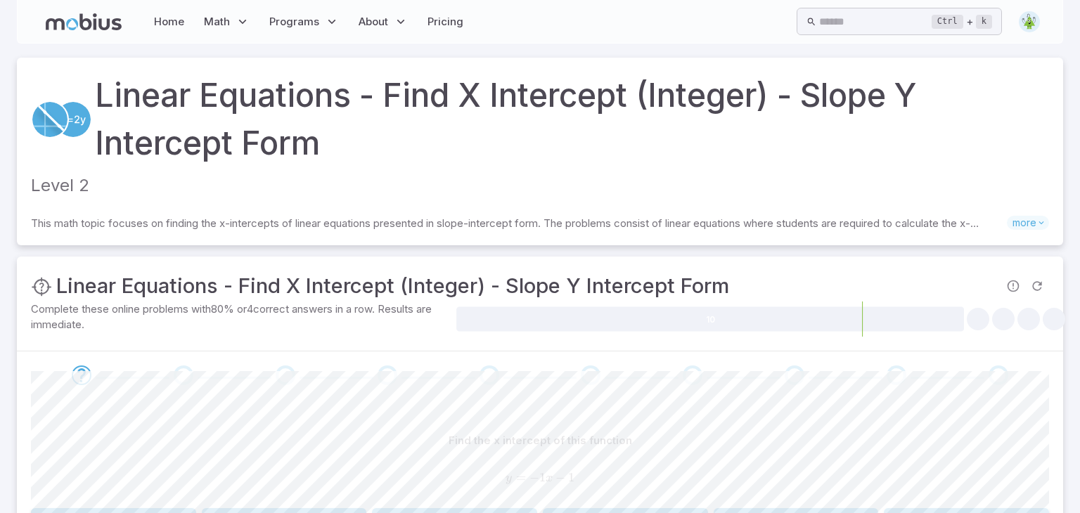
scroll to position [141, 0]
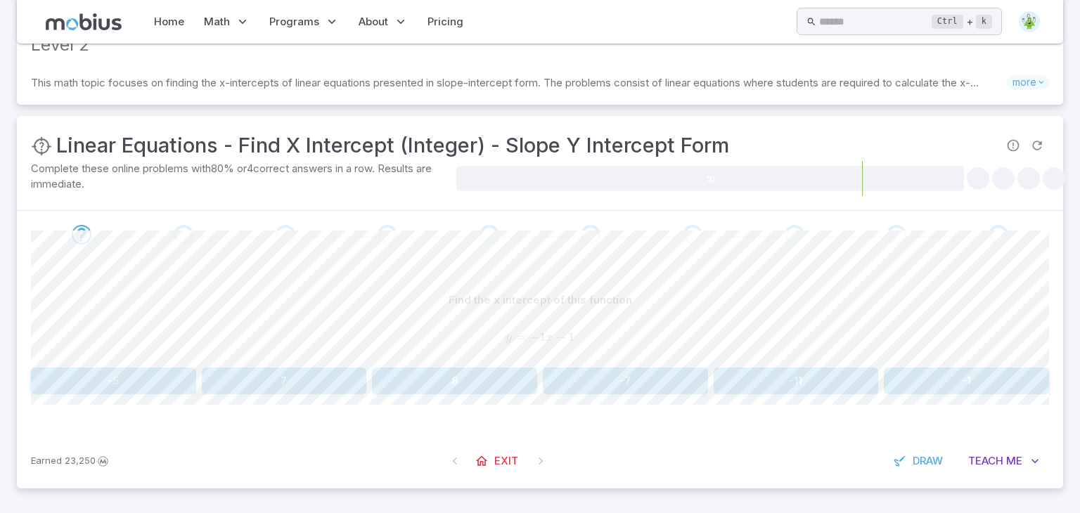
click at [585, 373] on button "-7" at bounding box center [625, 381] width 165 height 27
click at [312, 387] on button "-5" at bounding box center [284, 381] width 165 height 27
click at [155, 233] on span at bounding box center [184, 235] width 91 height 20
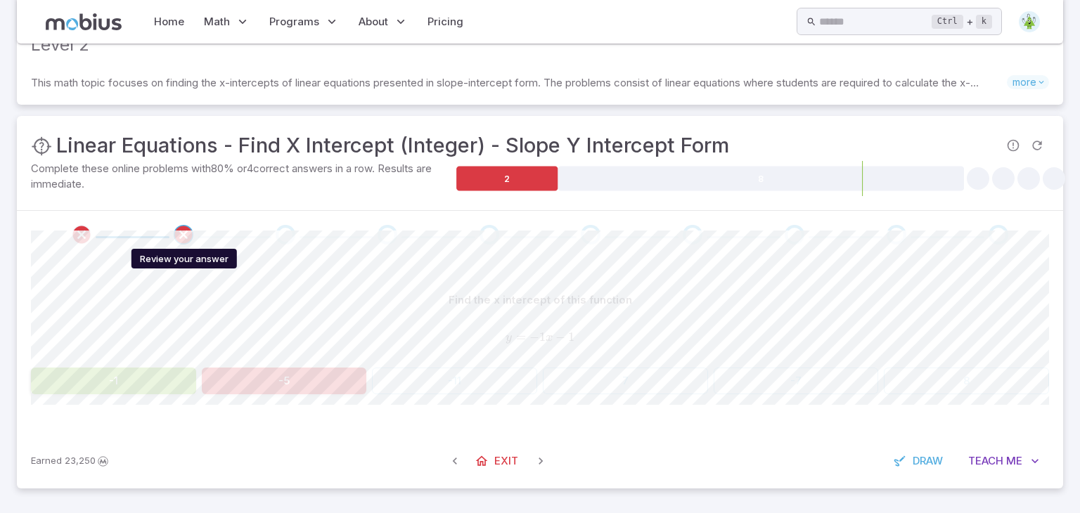
click at [188, 230] on icon "Review your answer" at bounding box center [183, 234] width 21 height 21
click at [186, 234] on icon "Review your answer" at bounding box center [183, 234] width 21 height 21
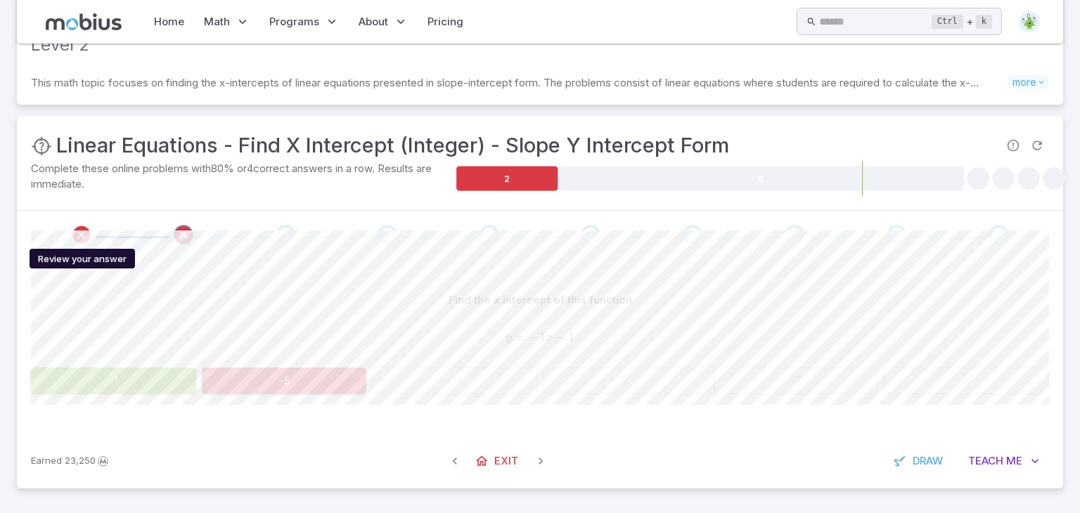
click at [77, 236] on icon "Review your answer" at bounding box center [81, 234] width 21 height 21
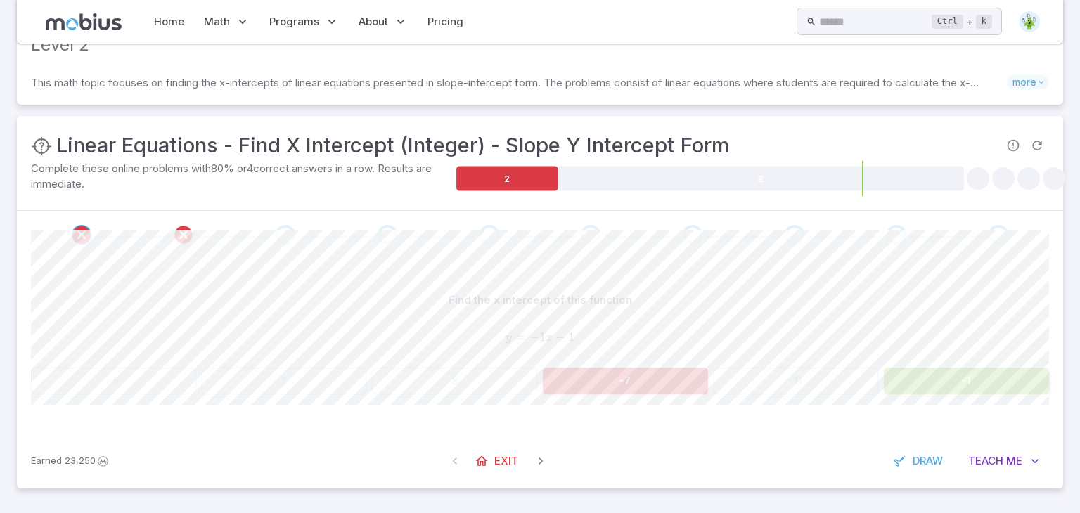
click at [919, 373] on button "-1" at bounding box center [966, 381] width 165 height 27
click at [169, 26] on link "Home" at bounding box center [169, 22] width 39 height 32
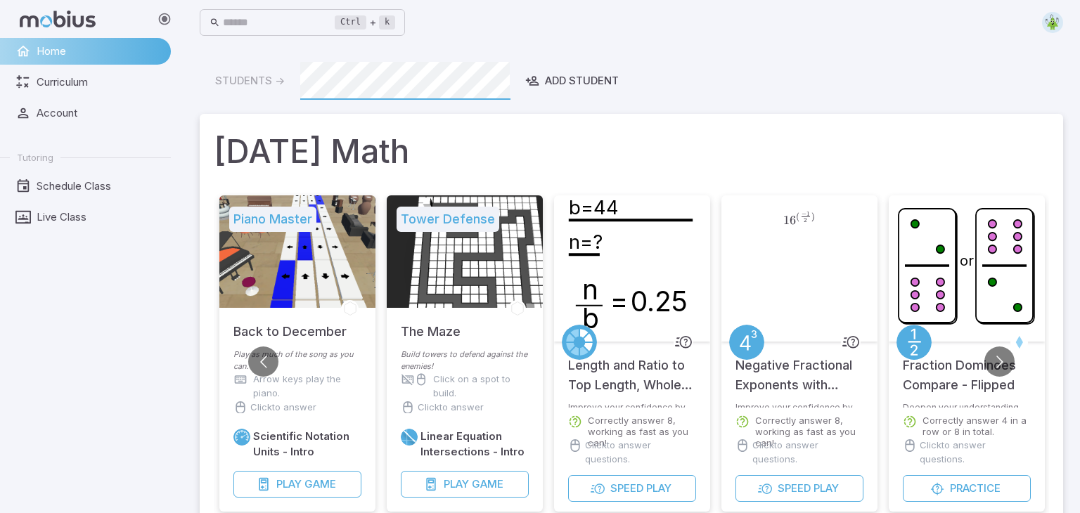
click at [571, 295] on icon "n b = 0.25 b=44 n=?" at bounding box center [632, 266] width 141 height 141
click at [448, 487] on span "Play" at bounding box center [456, 484] width 25 height 15
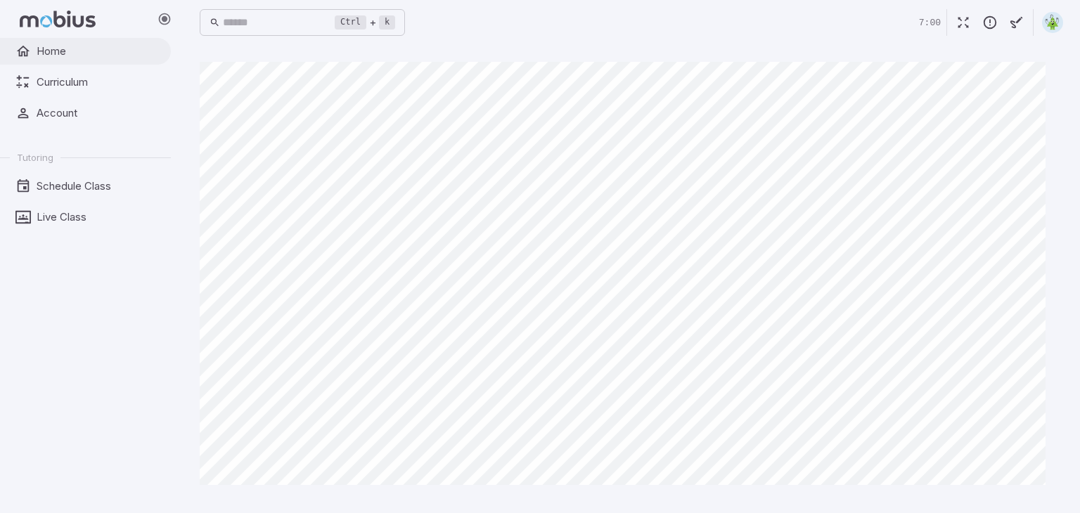
click at [39, 51] on span "Home" at bounding box center [99, 51] width 124 height 15
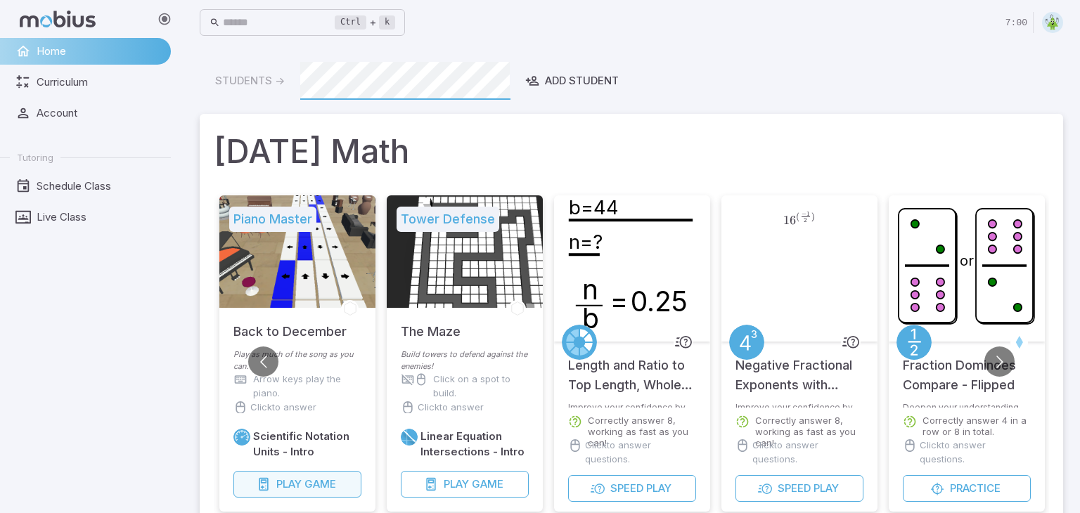
click at [284, 490] on span "Play" at bounding box center [288, 484] width 25 height 15
